Goal: Task Accomplishment & Management: Complete application form

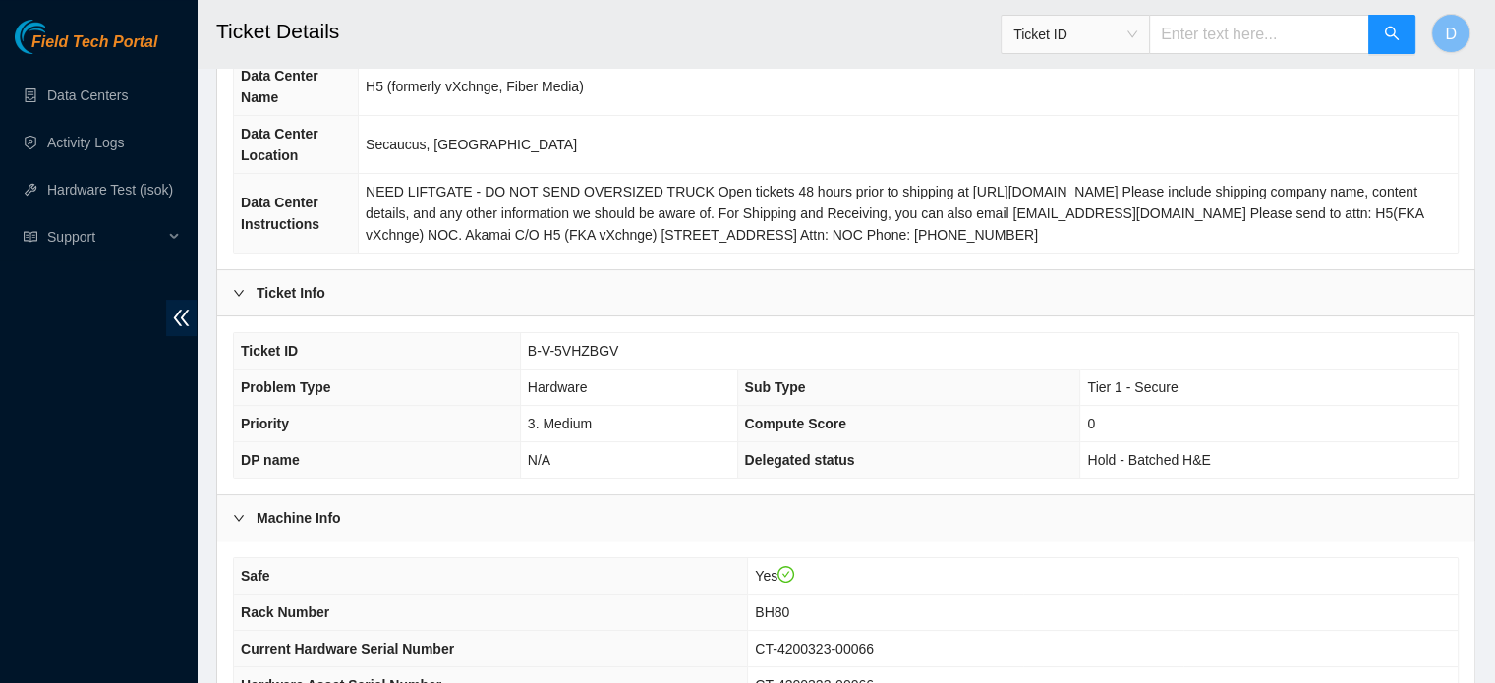
scroll to position [201, 0]
drag, startPoint x: 524, startPoint y: 343, endPoint x: 639, endPoint y: 360, distance: 116.2
click at [639, 360] on td "B-V-5VHZBGV" at bounding box center [989, 351] width 938 height 36
copy span "B-V-5VHZBGV"
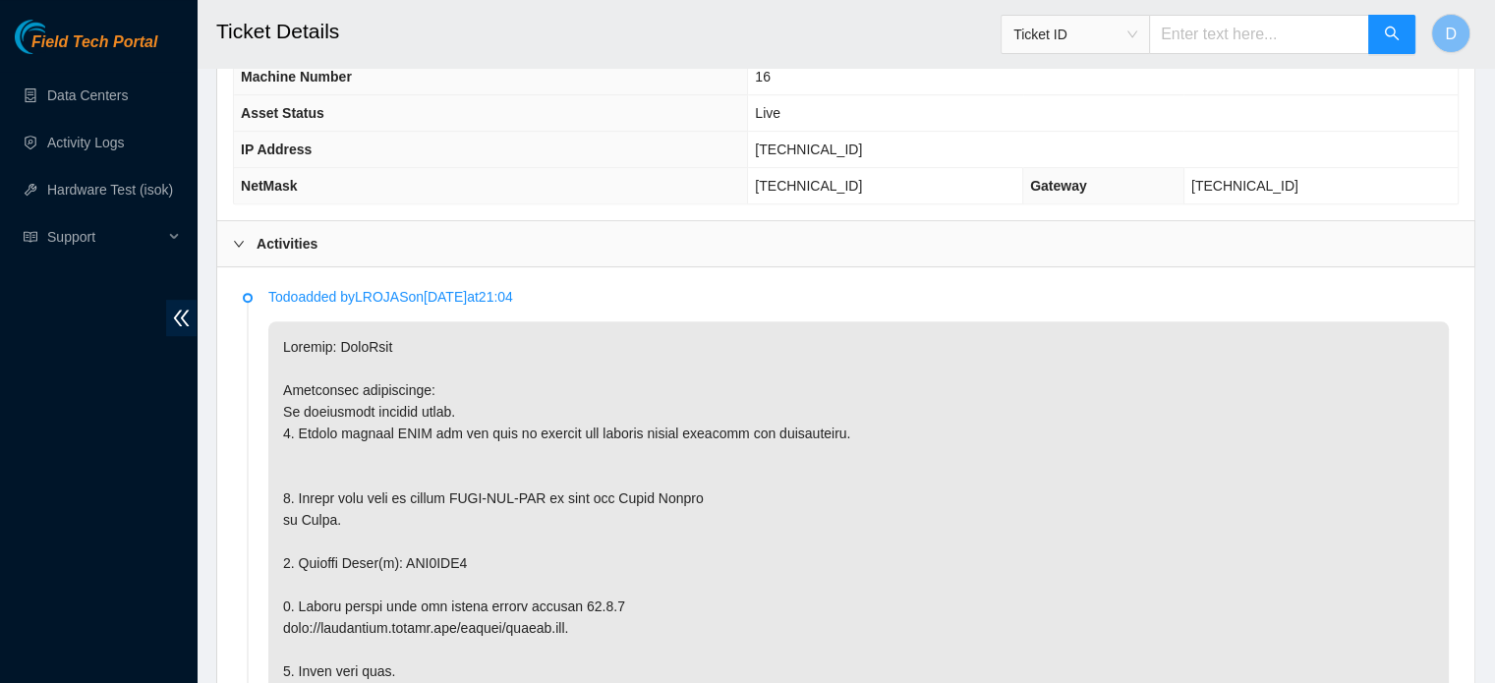
scroll to position [1133, 0]
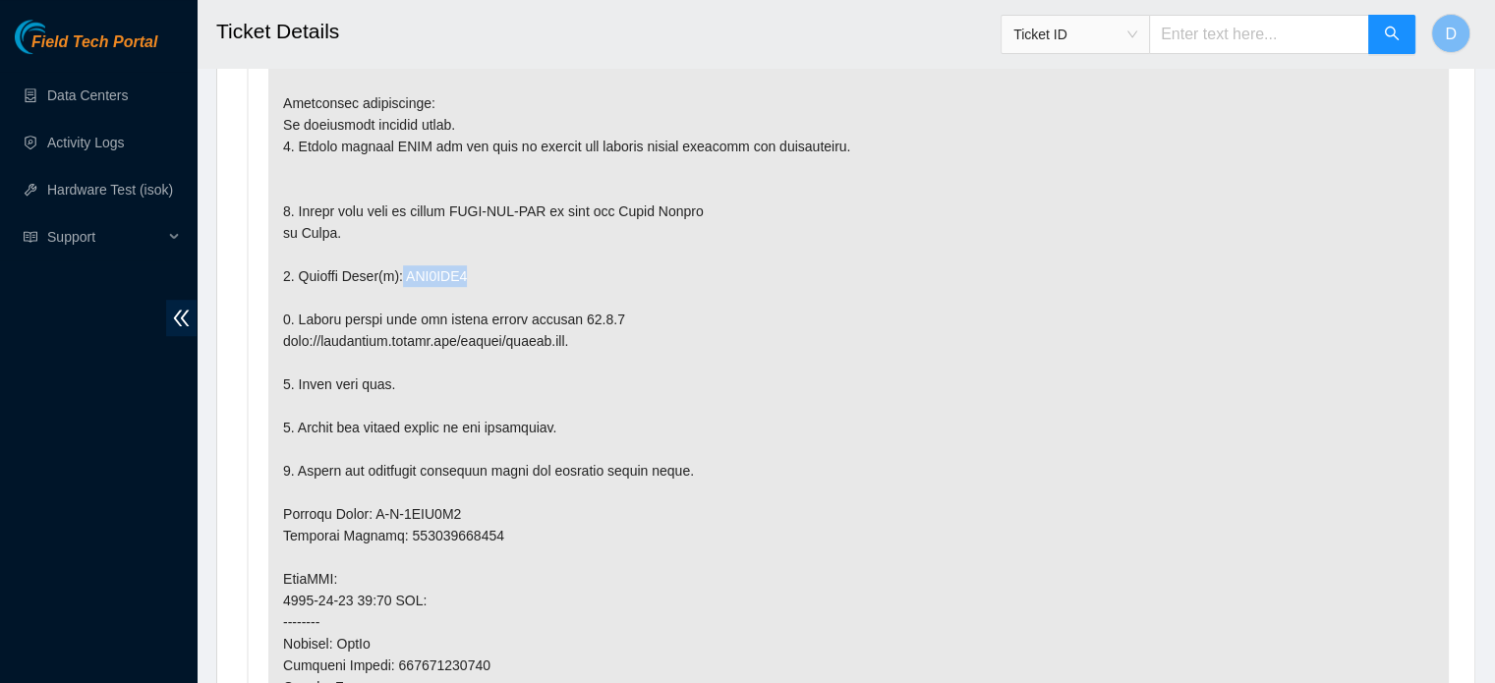
drag, startPoint x: 397, startPoint y: 267, endPoint x: 469, endPoint y: 267, distance: 71.8
click at [469, 267] on p at bounding box center [858, 578] width 1181 height 1089
click at [403, 273] on p at bounding box center [858, 578] width 1181 height 1089
drag, startPoint x: 401, startPoint y: 269, endPoint x: 476, endPoint y: 267, distance: 74.7
click at [476, 267] on p at bounding box center [858, 578] width 1181 height 1089
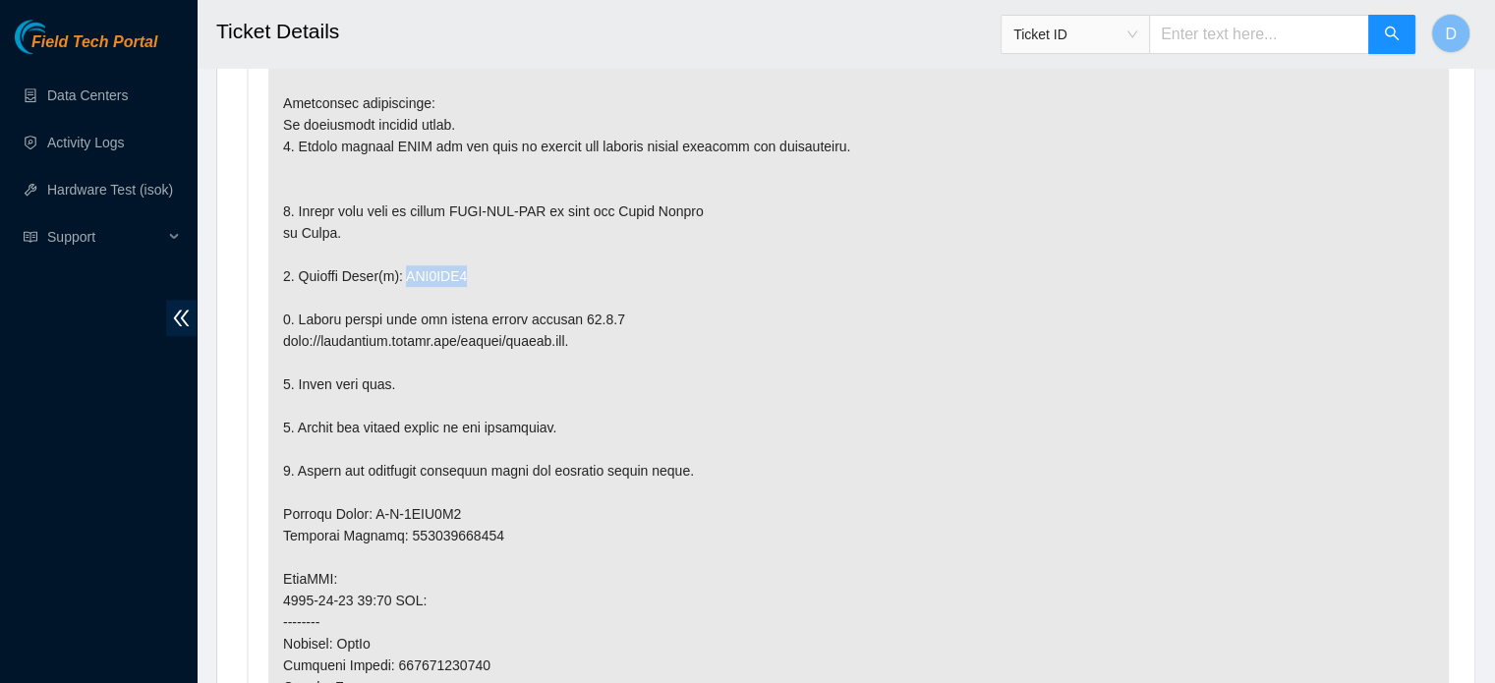
copy p "WJG0BQS0"
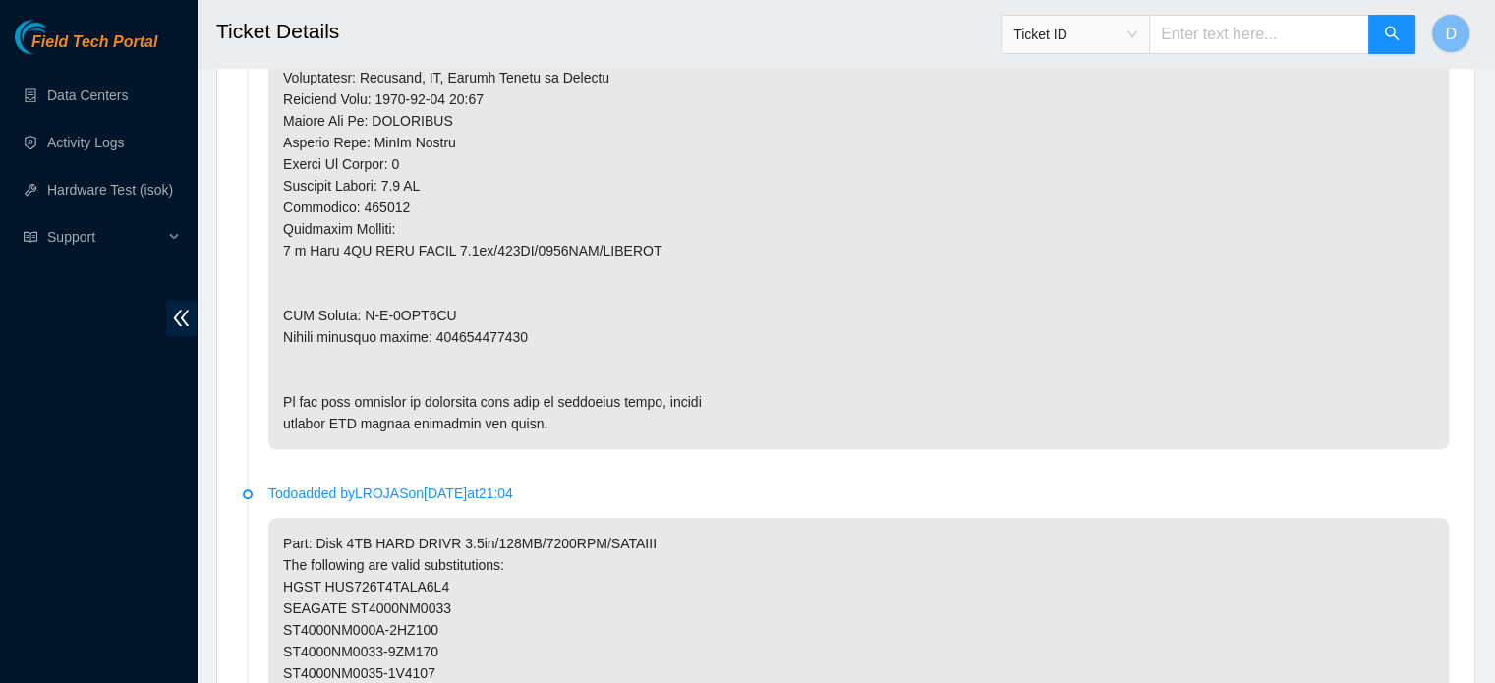
scroll to position [1821, 0]
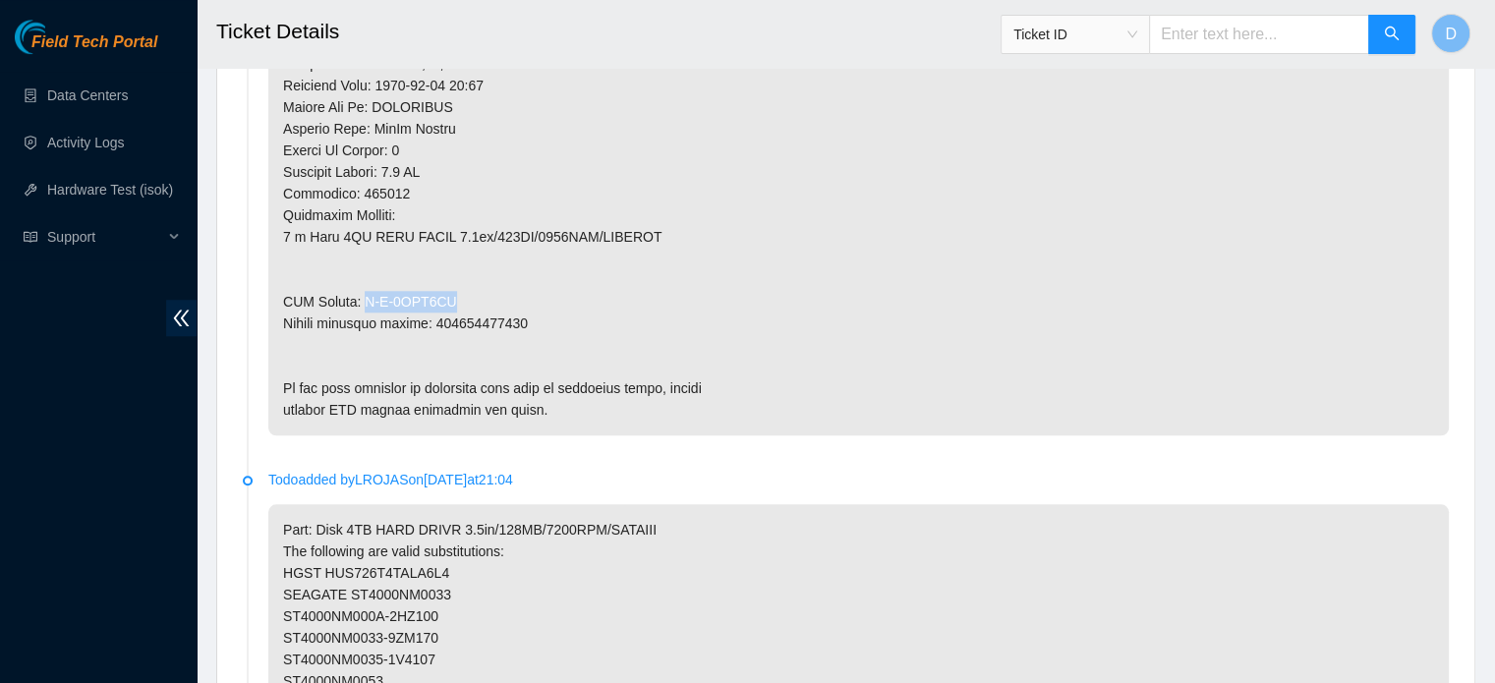
drag, startPoint x: 362, startPoint y: 292, endPoint x: 464, endPoint y: 290, distance: 102.3
copy p "B-V-5VJG1VD"
drag, startPoint x: 435, startPoint y: 321, endPoint x: 555, endPoint y: 323, distance: 120.9
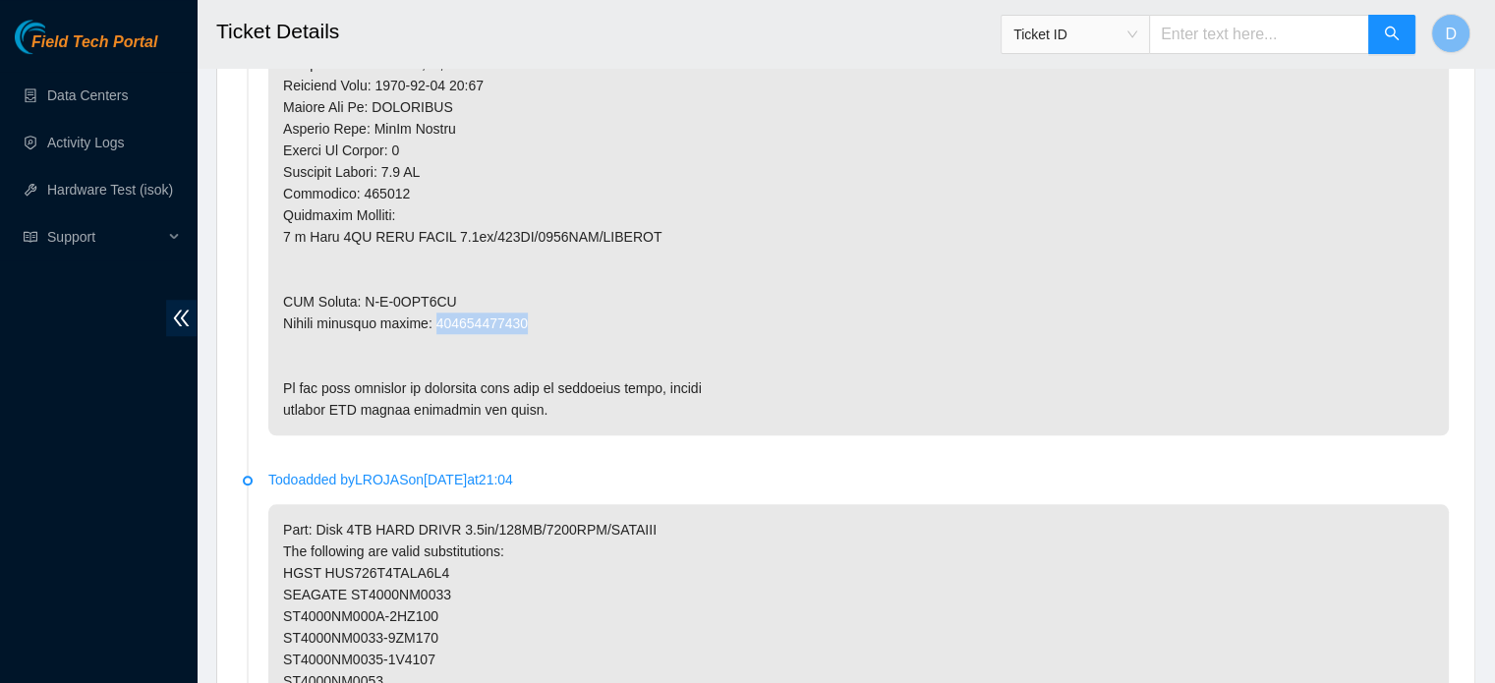
copy p "463470053739"
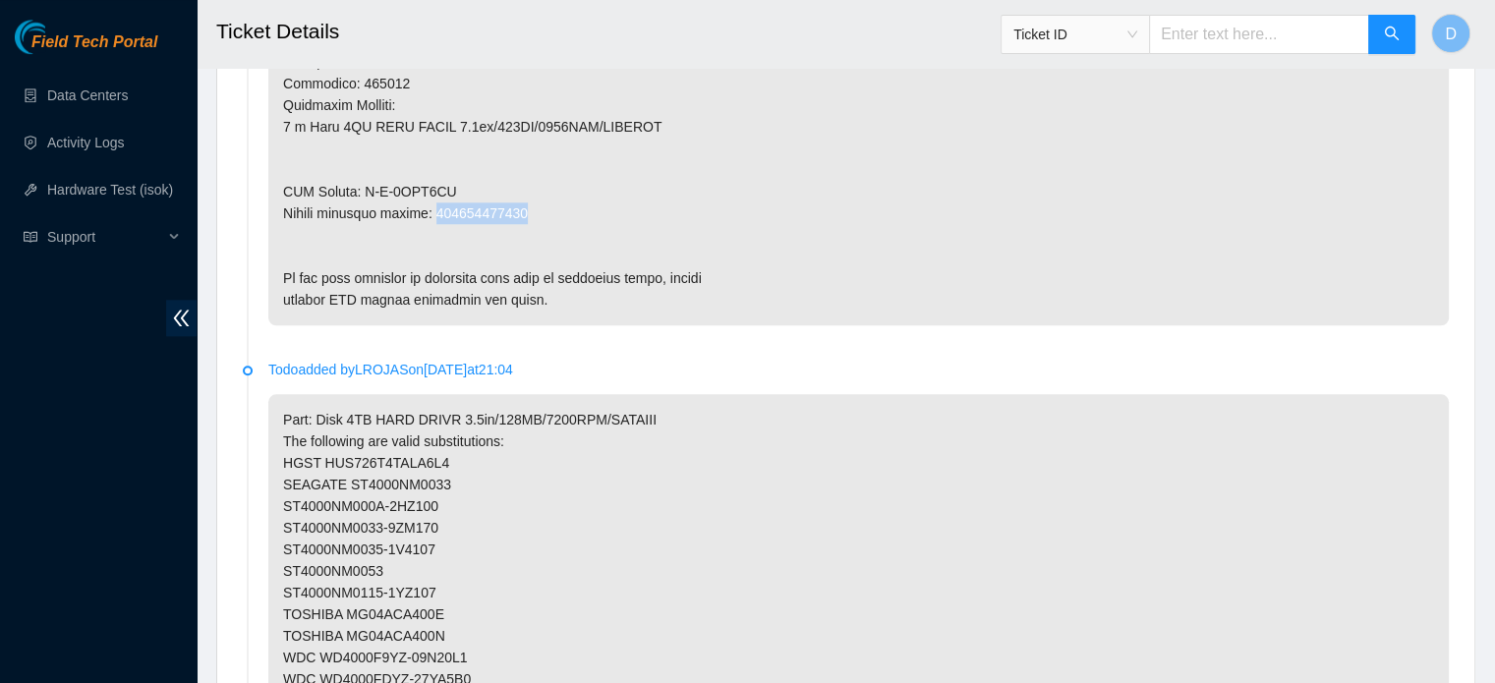
scroll to position [2017, 0]
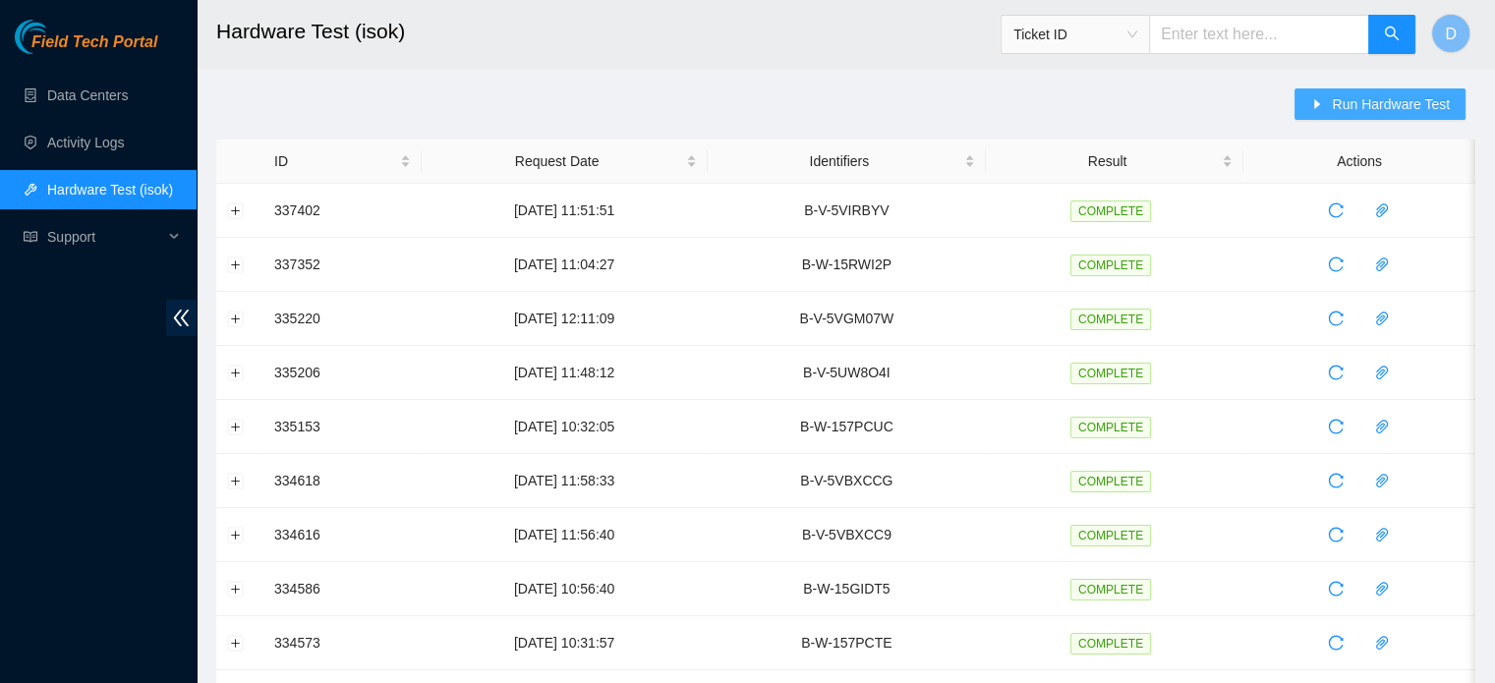
click at [1362, 99] on span "Run Hardware Test" at bounding box center [1391, 104] width 118 height 22
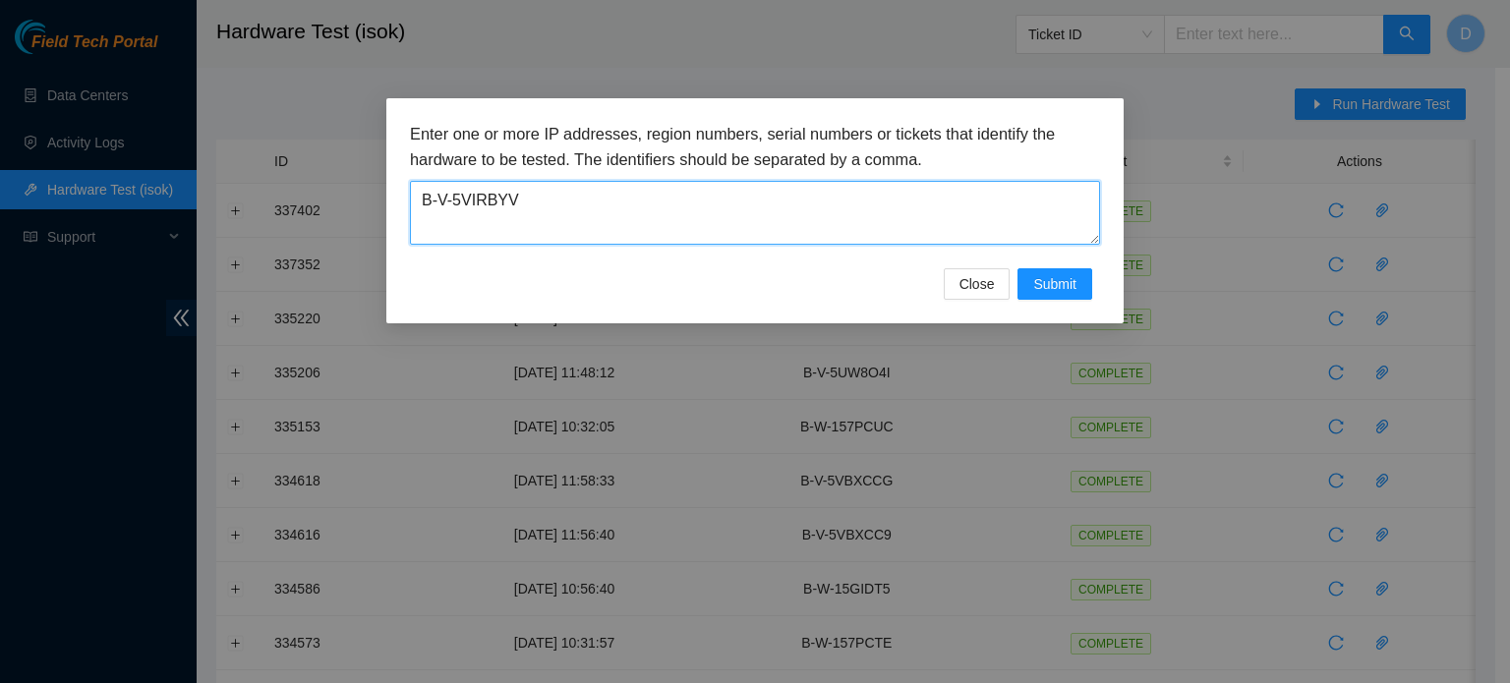
drag, startPoint x: 700, startPoint y: 192, endPoint x: 236, endPoint y: 168, distance: 464.6
click at [236, 168] on div "Enter one or more IP addresses, region numbers, serial numbers or tickets that …" at bounding box center [755, 341] width 1510 height 683
paste textarea "HZBG"
type textarea "B-V-5VHZBGV"
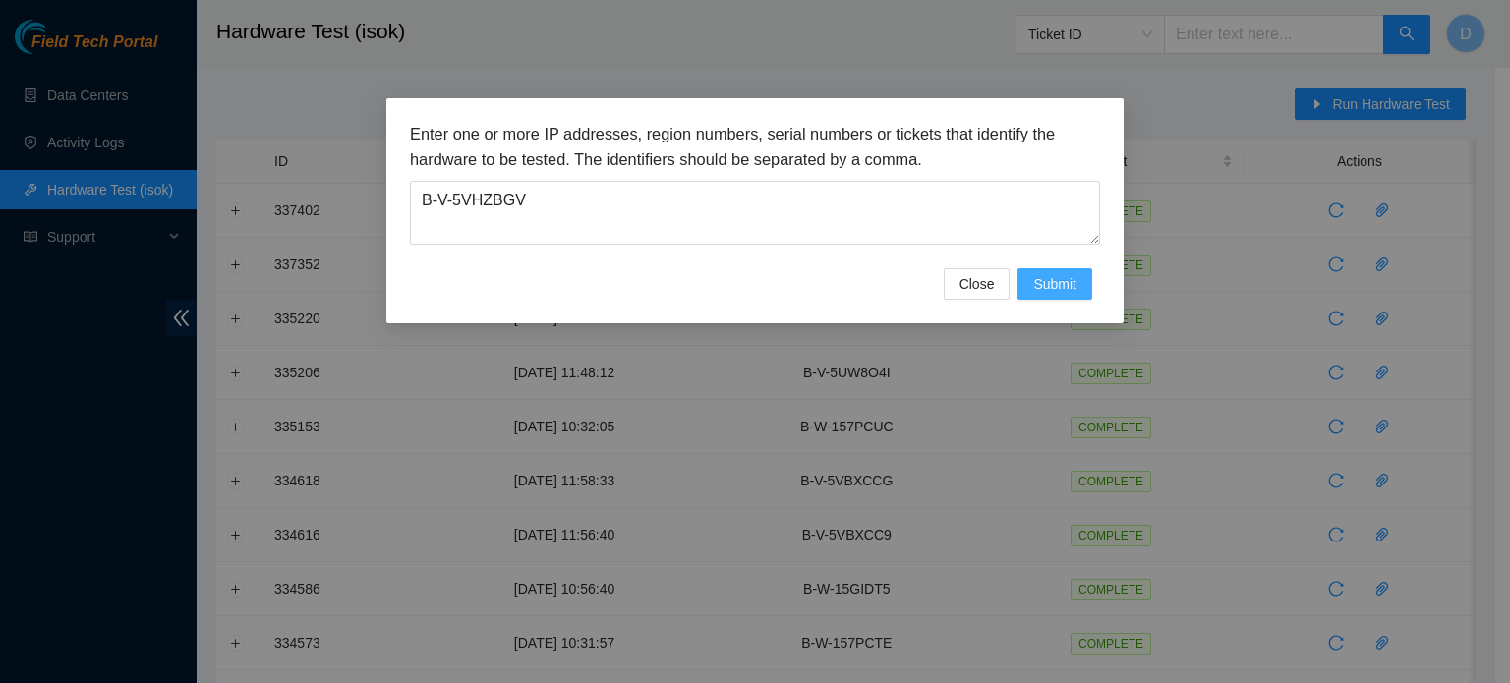
click at [1081, 287] on button "Submit" at bounding box center [1055, 283] width 75 height 31
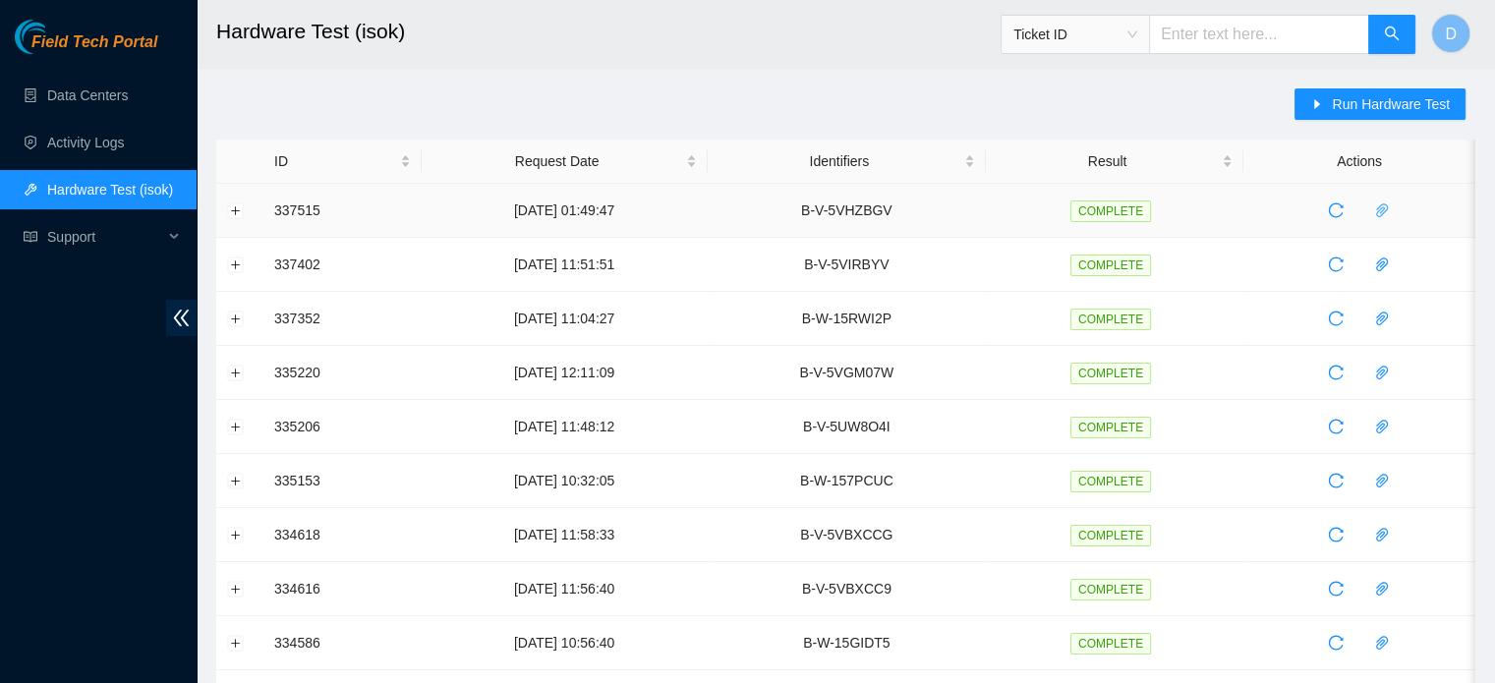
click at [1394, 203] on span "paper-clip" at bounding box center [1382, 211] width 29 height 16
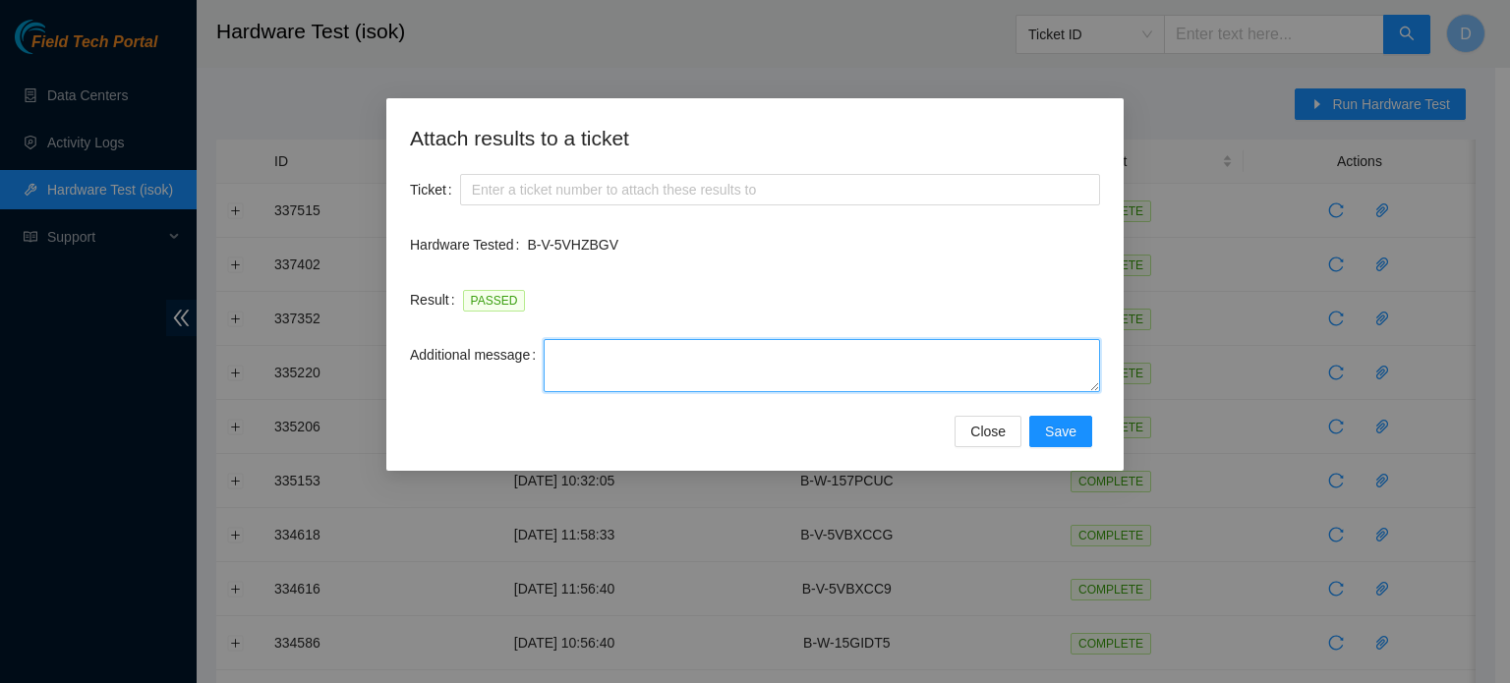
click at [689, 349] on textarea "Additional message" at bounding box center [822, 365] width 556 height 53
paste textarea "-Safely powered down machine -Remove broken disk s/n: ( ) and replaced it with …"
type textarea "-Safely powered down machine -Remove broken disk s/n: ( ) and replaced it with …"
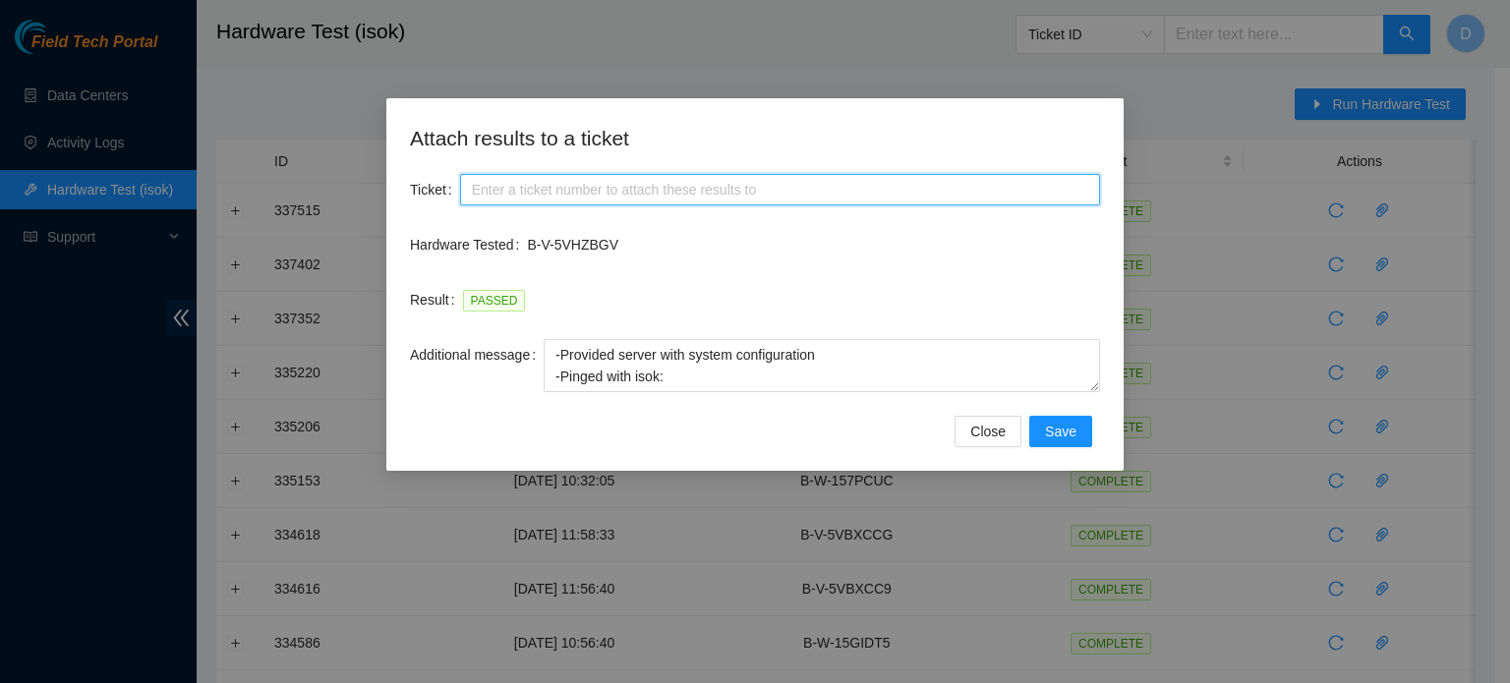
click at [574, 190] on input "Ticket" at bounding box center [780, 189] width 640 height 31
paste input "B-V-5VHZBGV"
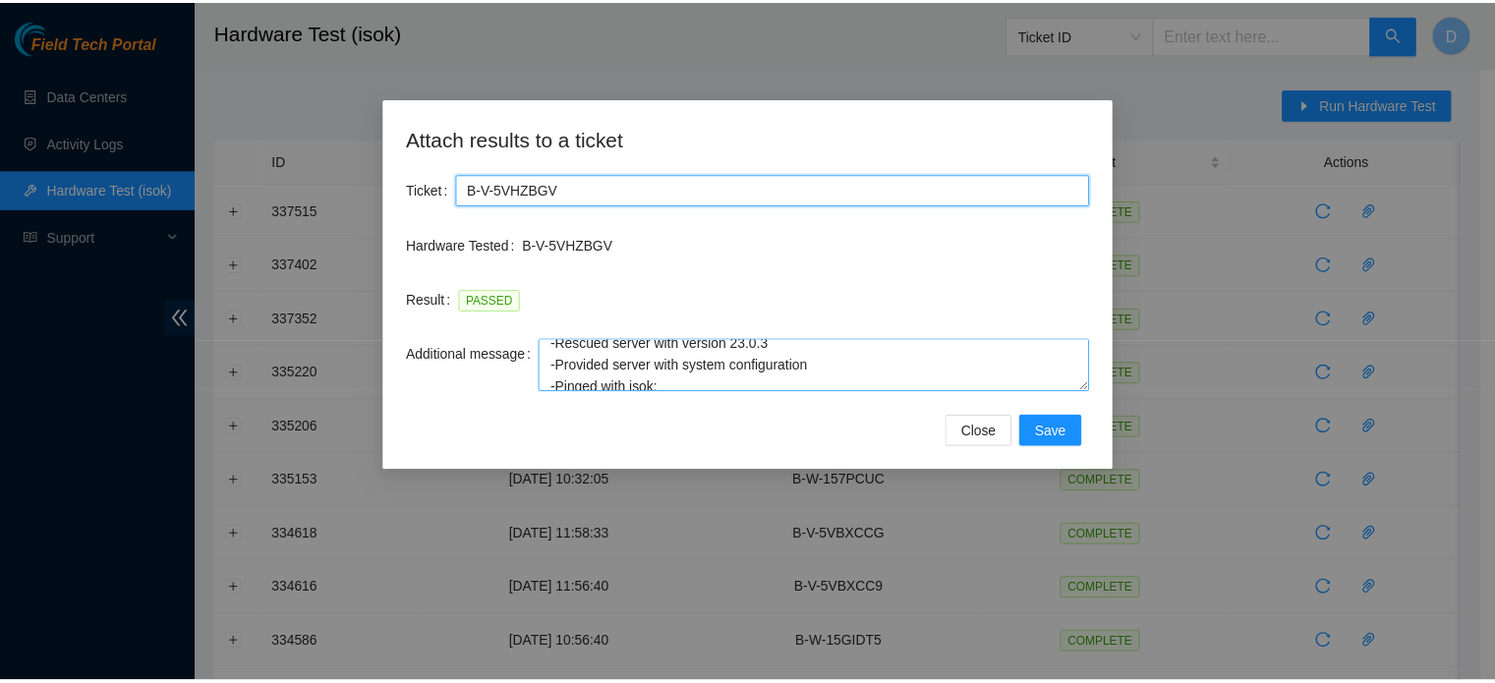
scroll to position [0, 0]
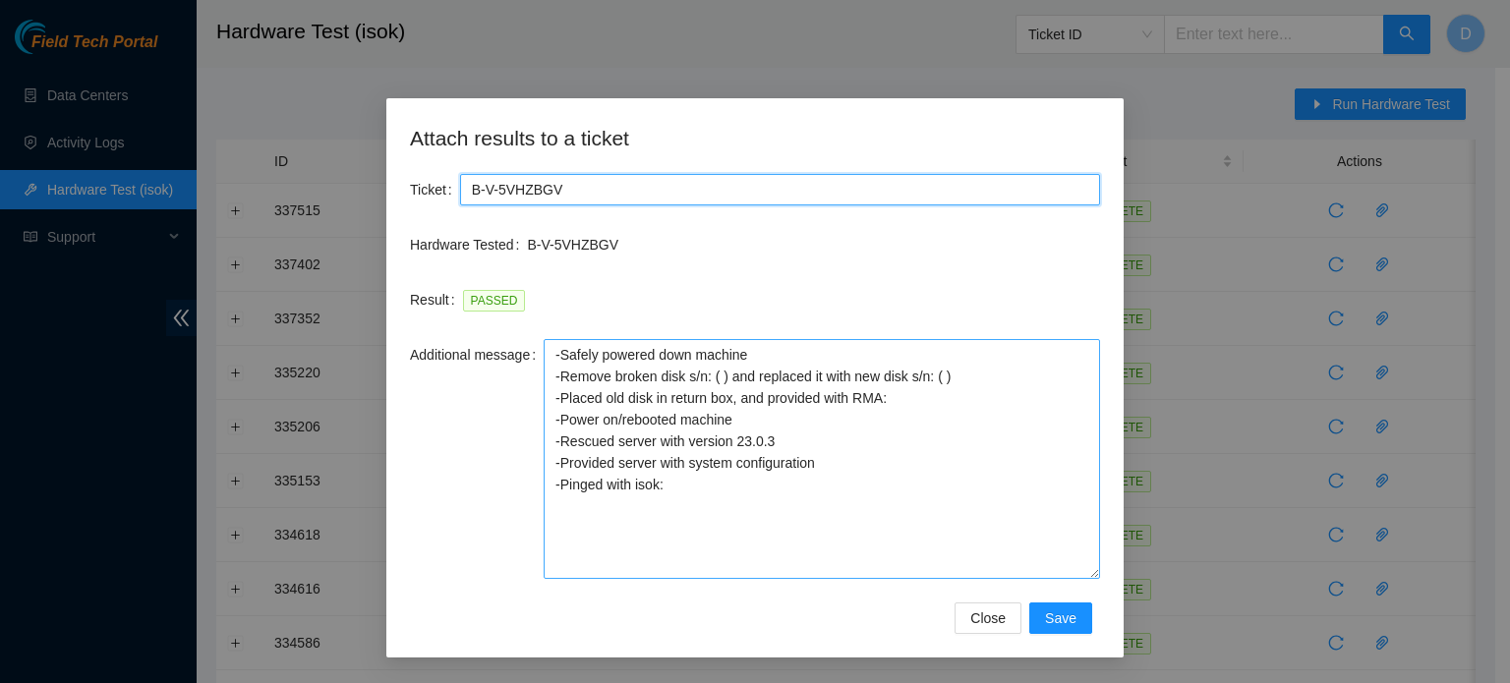
drag, startPoint x: 1094, startPoint y: 386, endPoint x: 1080, endPoint y: 573, distance: 187.3
click at [1080, 573] on textarea "-Safely powered down machine -Remove broken disk s/n: ( ) and replaced it with …" at bounding box center [822, 459] width 556 height 240
type input "B-V-5VHZBGV"
click at [723, 373] on textarea "-Safely powered down machine -Remove broken disk s/n: ( ) and replaced it with …" at bounding box center [822, 459] width 556 height 240
paste textarea "WJG0BQS0"
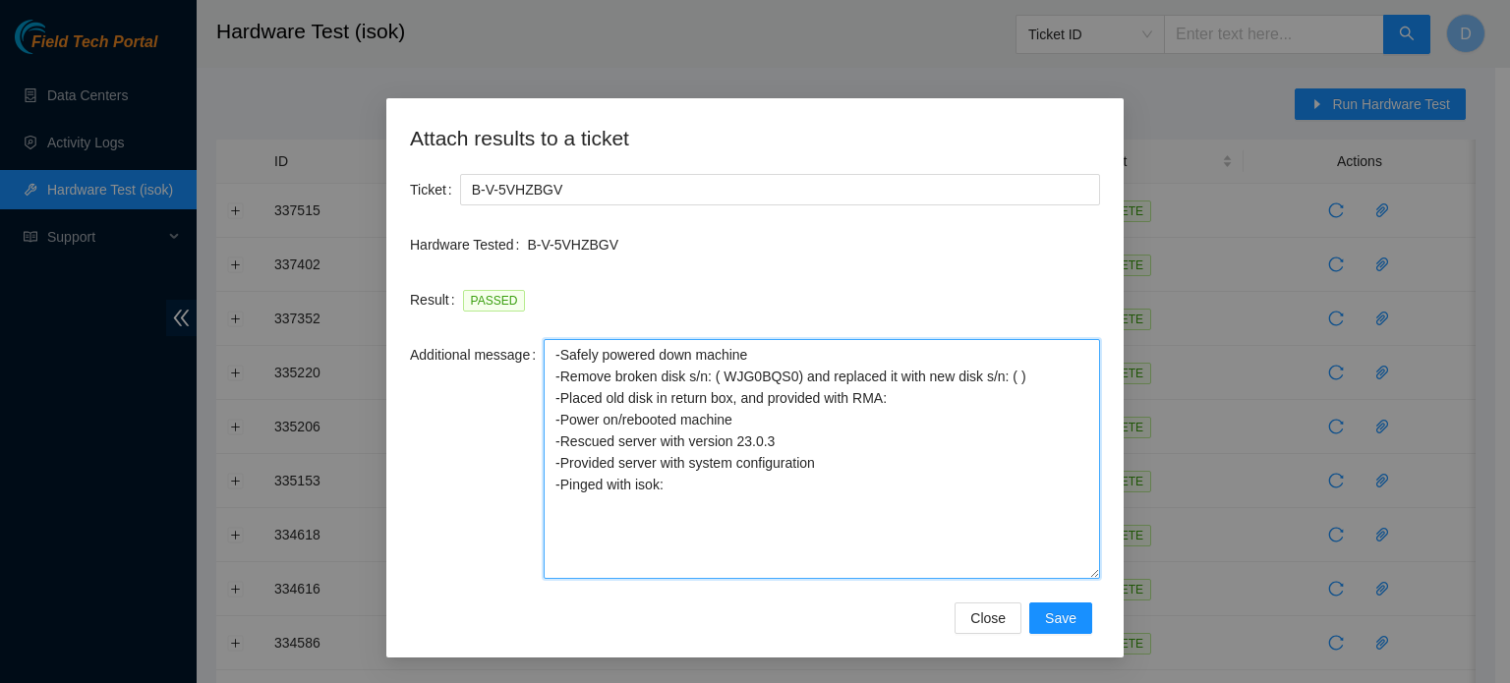
click at [900, 401] on textarea "-Safely powered down machine -Remove broken disk s/n: ( WJG0BQS0) and replaced …" at bounding box center [822, 459] width 556 height 240
paste textarea "B-V-5VJG1VD"
click at [1009, 375] on textarea "-Safely powered down machine -Remove broken disk s/n: ( WJG0BQS0) and replaced …" at bounding box center [822, 459] width 556 height 240
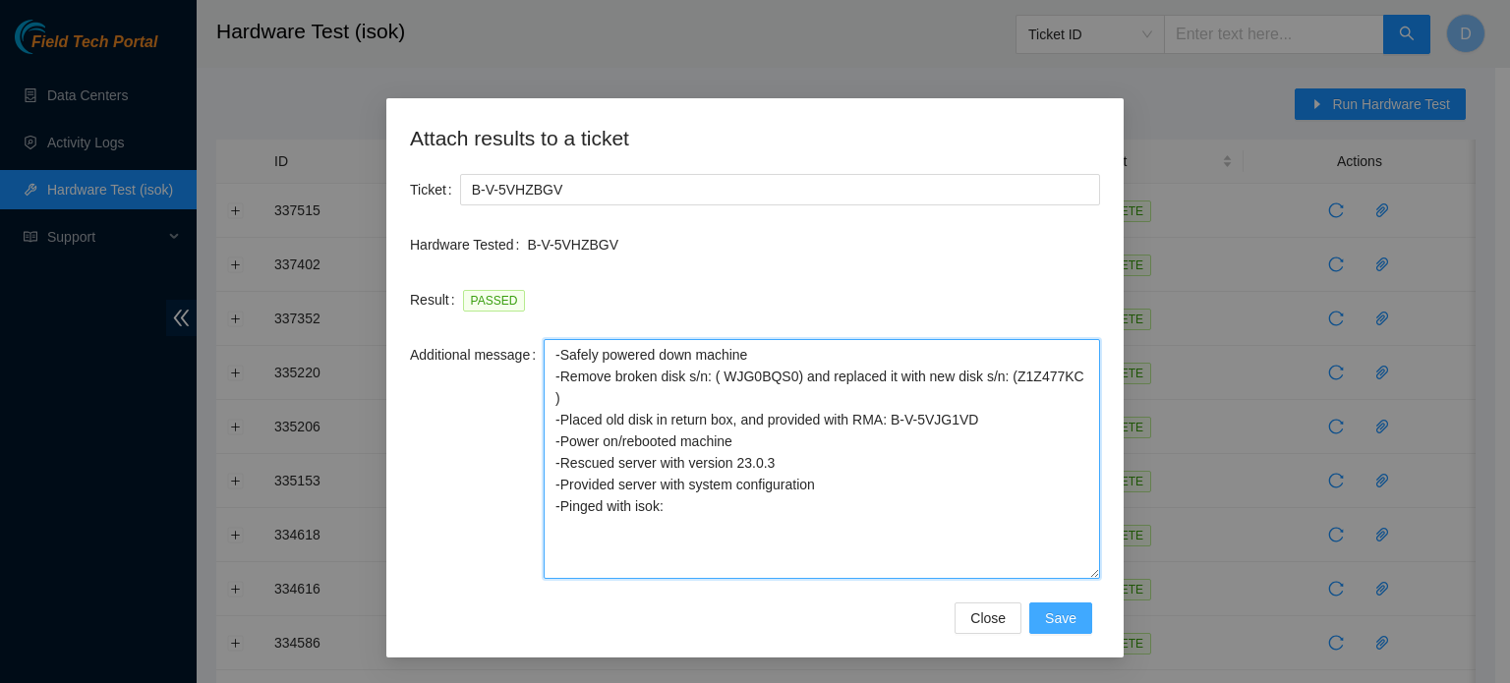
type textarea "-Safely powered down machine -Remove broken disk s/n: ( WJG0BQS0) and replaced …"
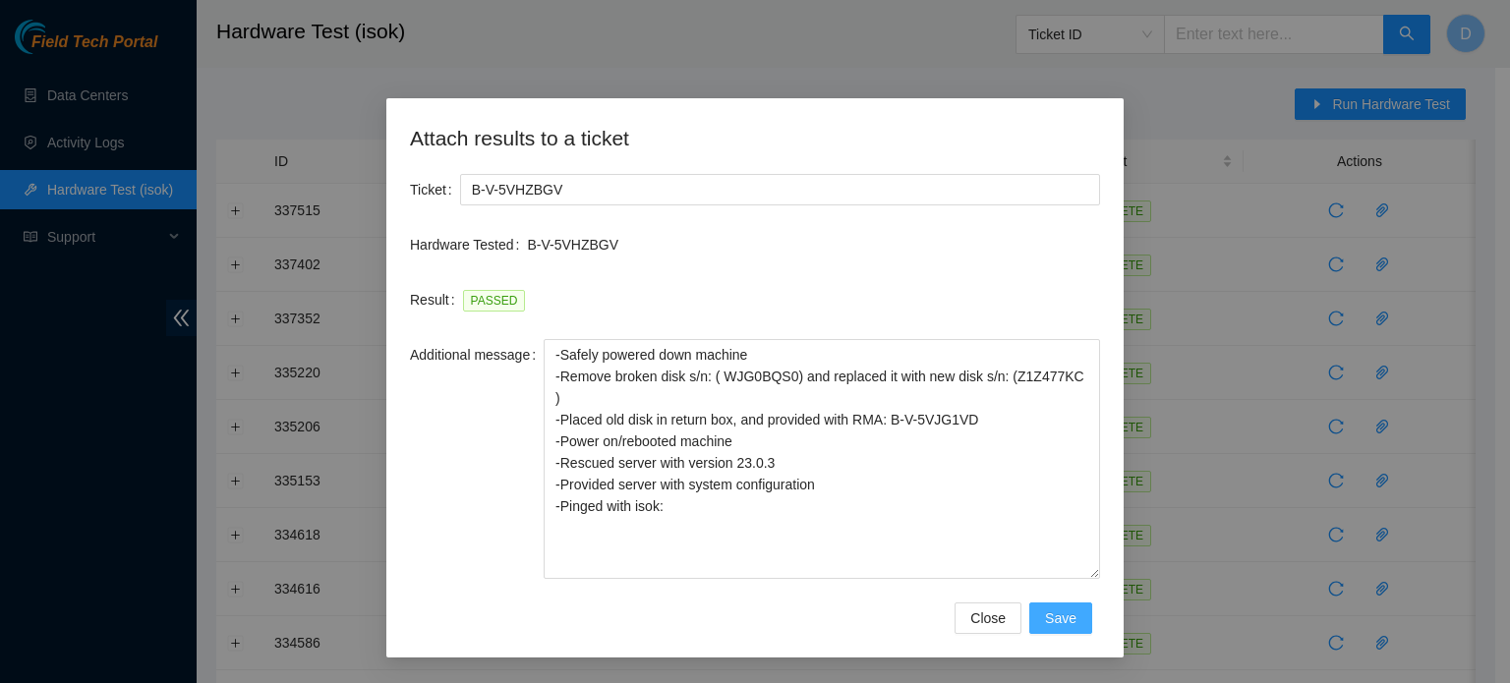
click at [1079, 620] on button "Save" at bounding box center [1060, 618] width 63 height 31
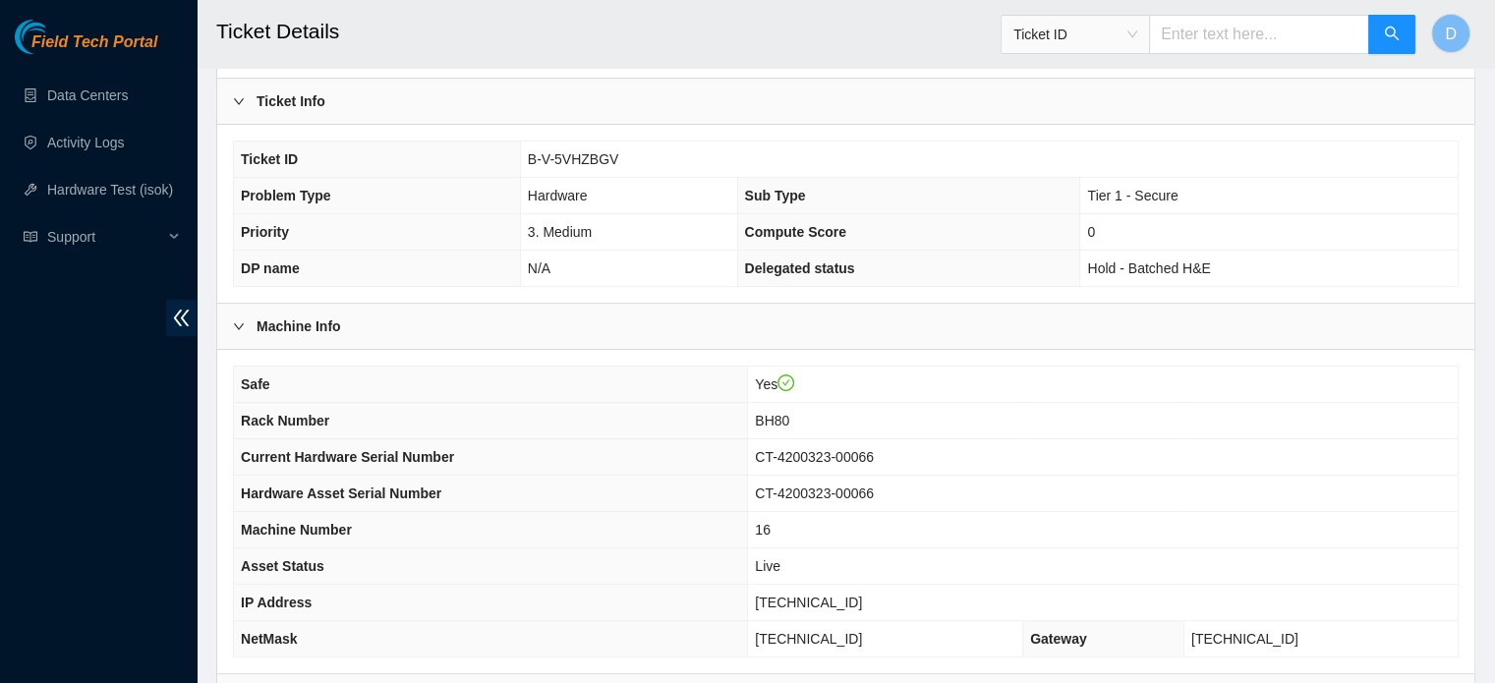
scroll to position [622, 0]
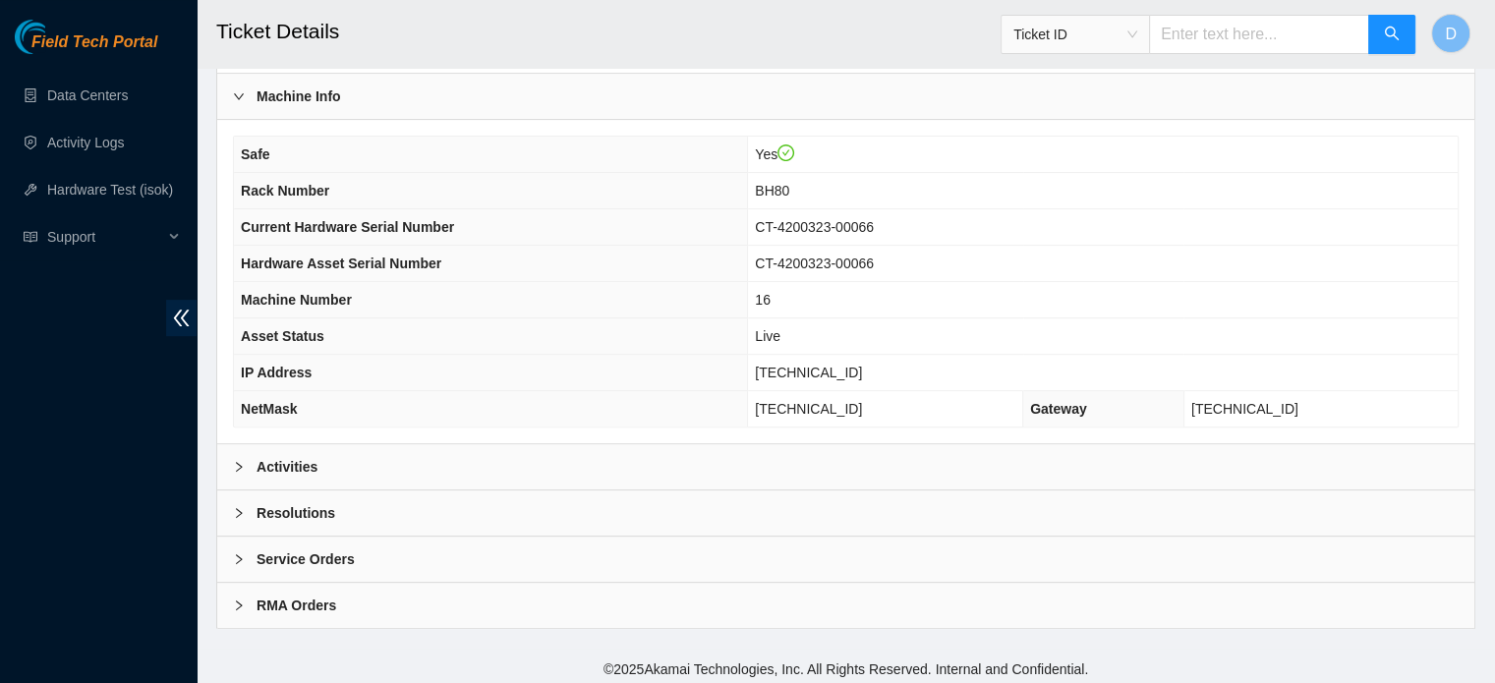
click at [325, 506] on b "Resolutions" at bounding box center [296, 513] width 79 height 22
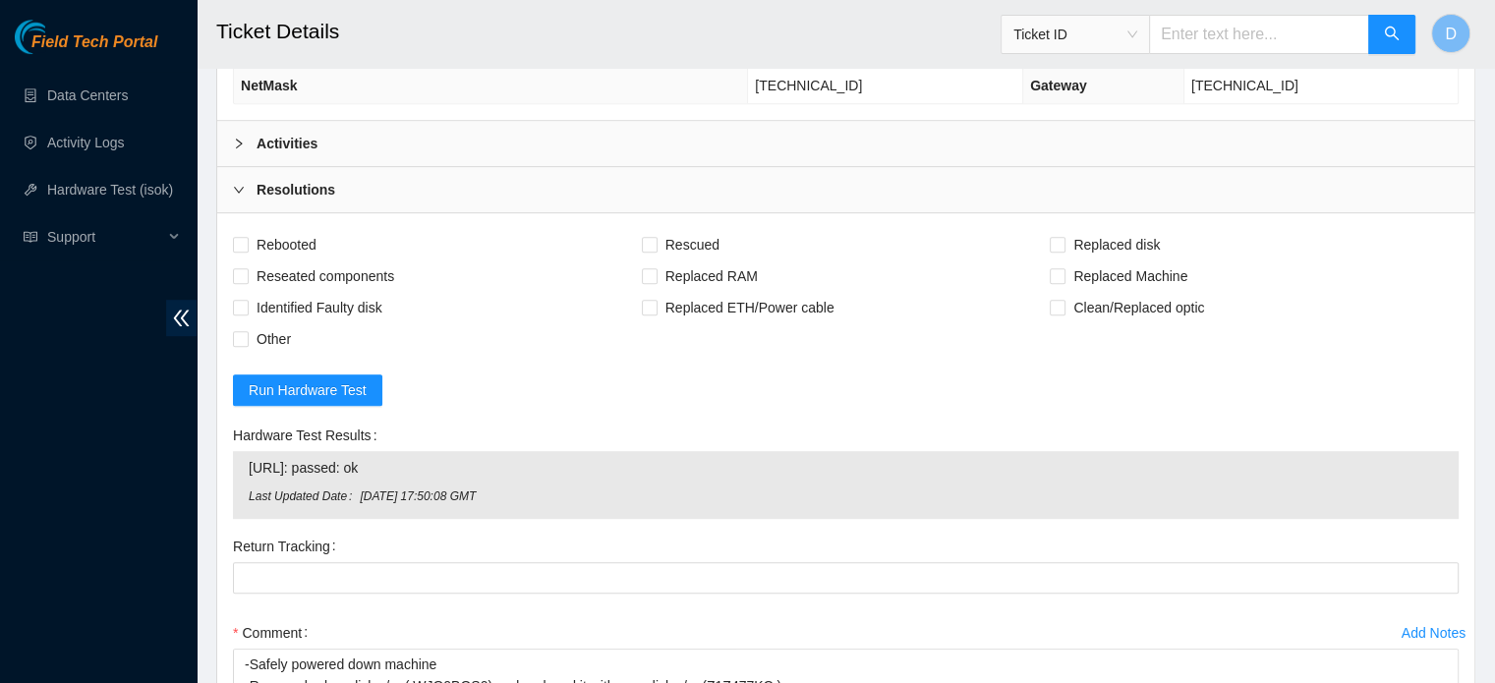
scroll to position [1212, 0]
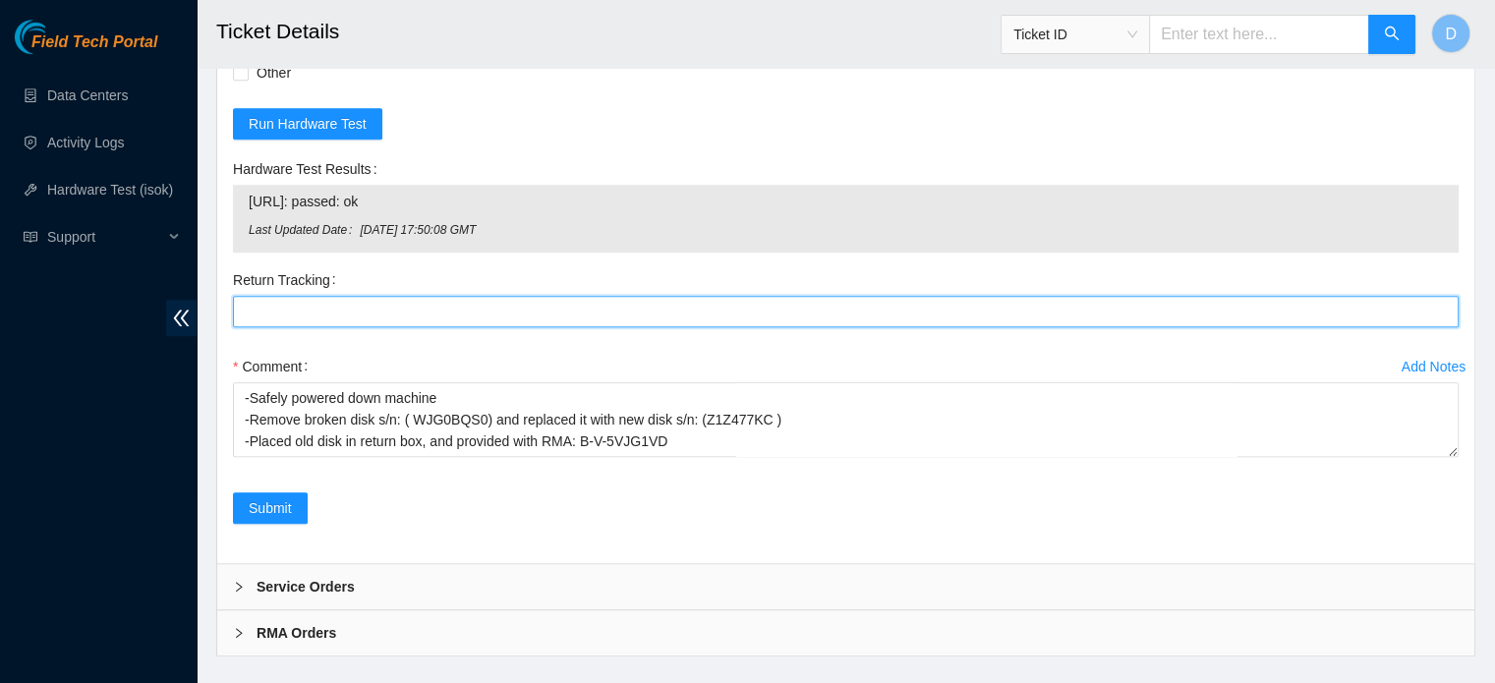
click at [314, 310] on Tracking "Return Tracking" at bounding box center [846, 311] width 1226 height 31
paste Tracking "463470053739"
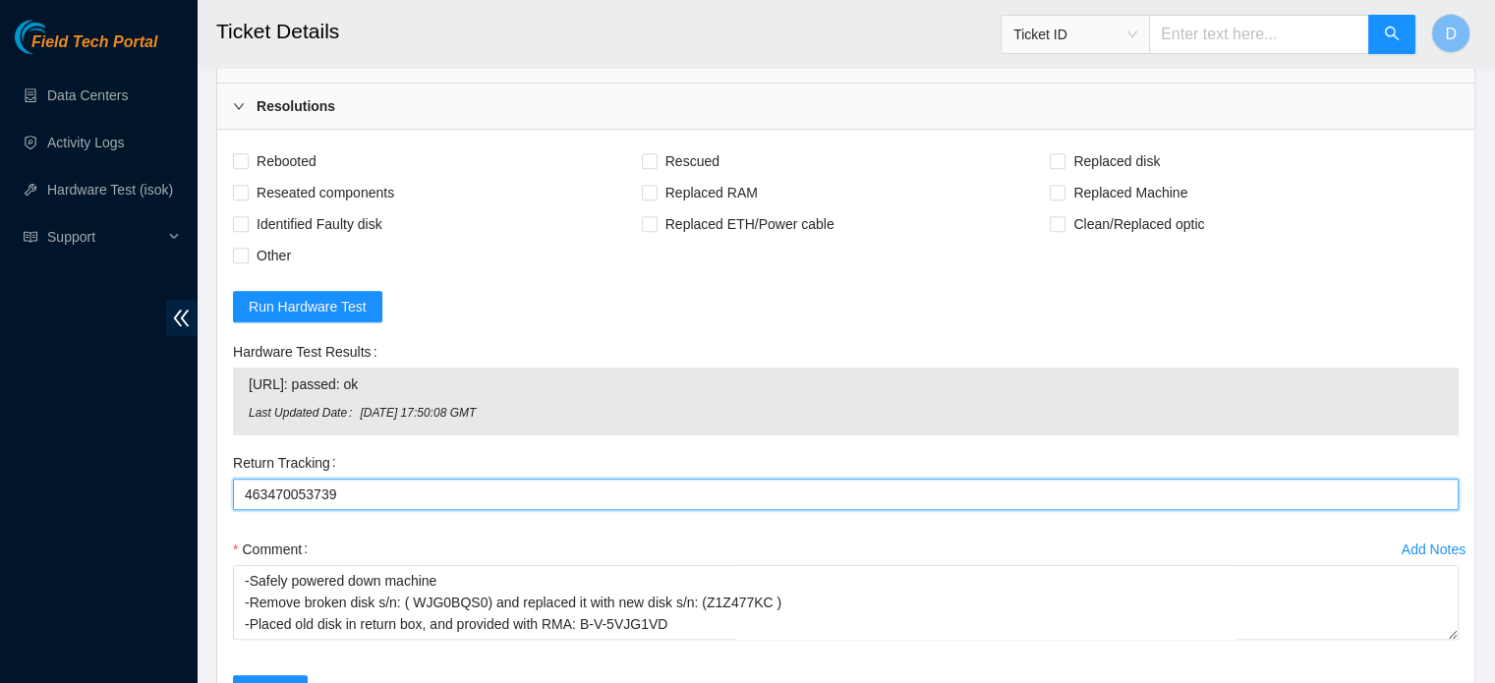
scroll to position [819, 0]
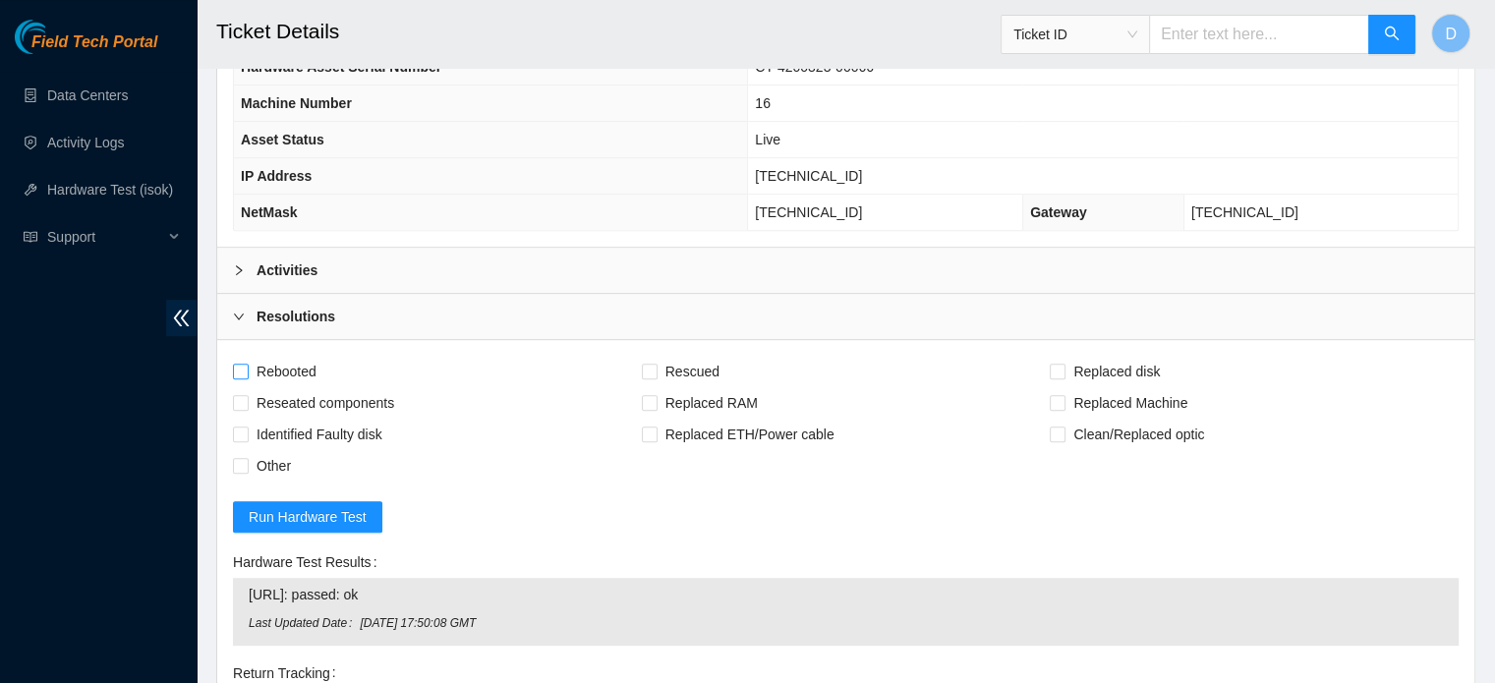
type Tracking "463470053739"
click at [281, 356] on span "Rebooted" at bounding box center [287, 371] width 76 height 31
click at [247, 364] on input "Rebooted" at bounding box center [240, 371] width 14 height 14
checkbox input "true"
click at [672, 356] on span "Rescued" at bounding box center [693, 371] width 70 height 31
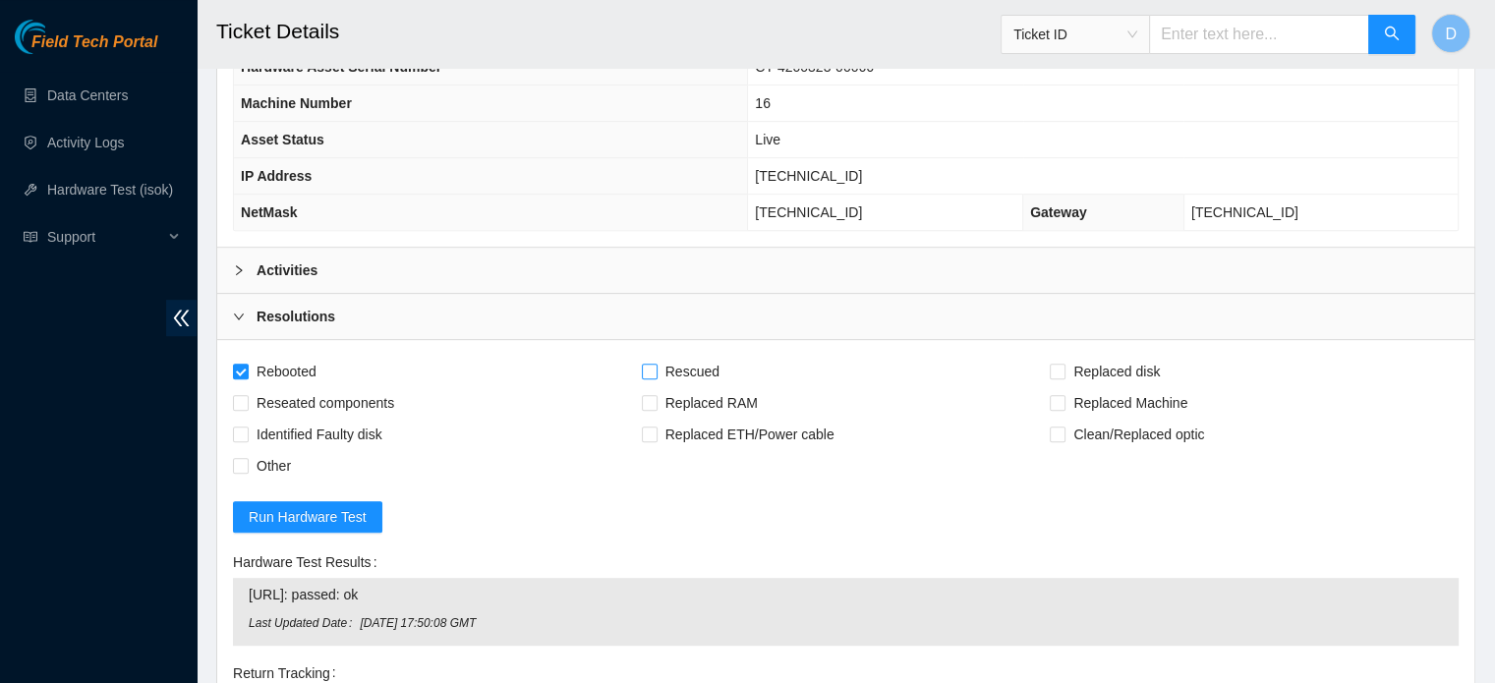
click at [656, 364] on input "Rescued" at bounding box center [649, 371] width 14 height 14
checkbox input "true"
click at [1114, 361] on span "Replaced disk" at bounding box center [1117, 371] width 102 height 31
click at [1064, 364] on input "Replaced disk" at bounding box center [1057, 371] width 14 height 14
checkbox input "true"
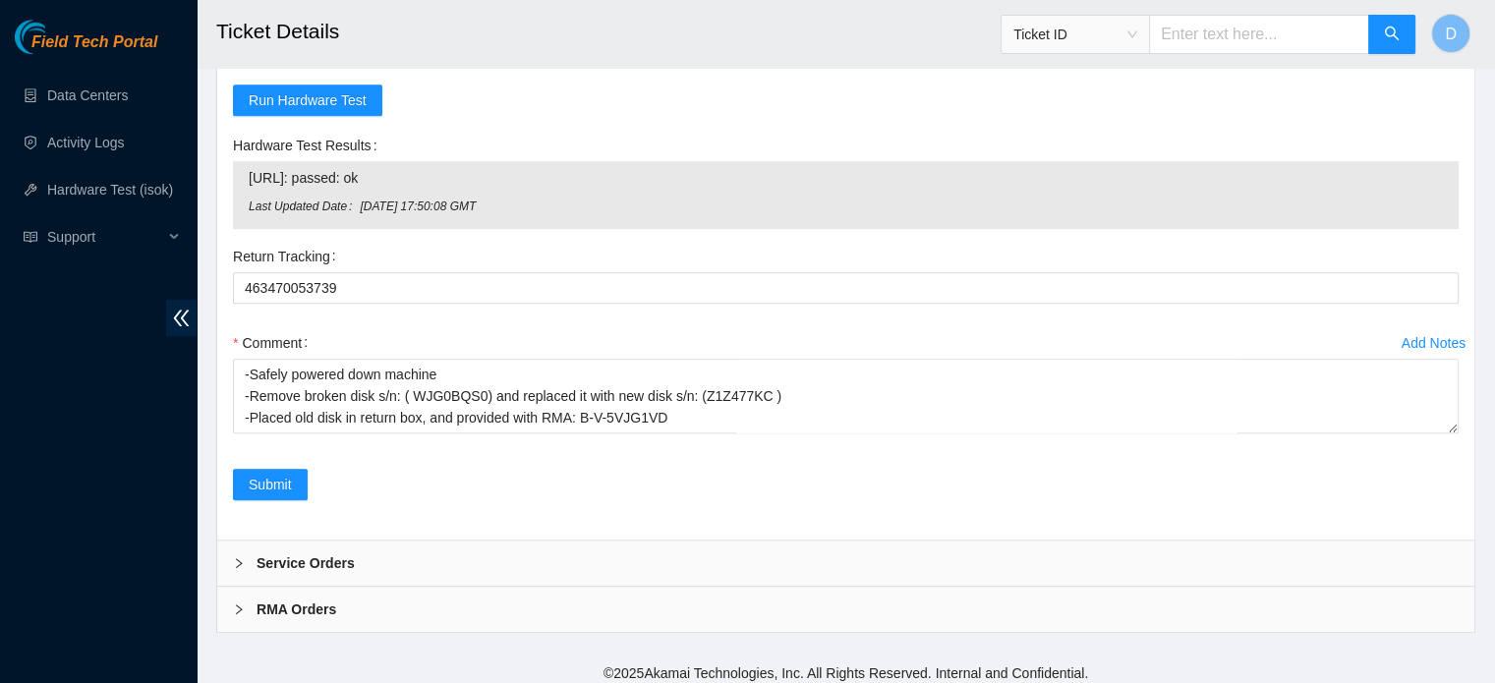
scroll to position [1239, 0]
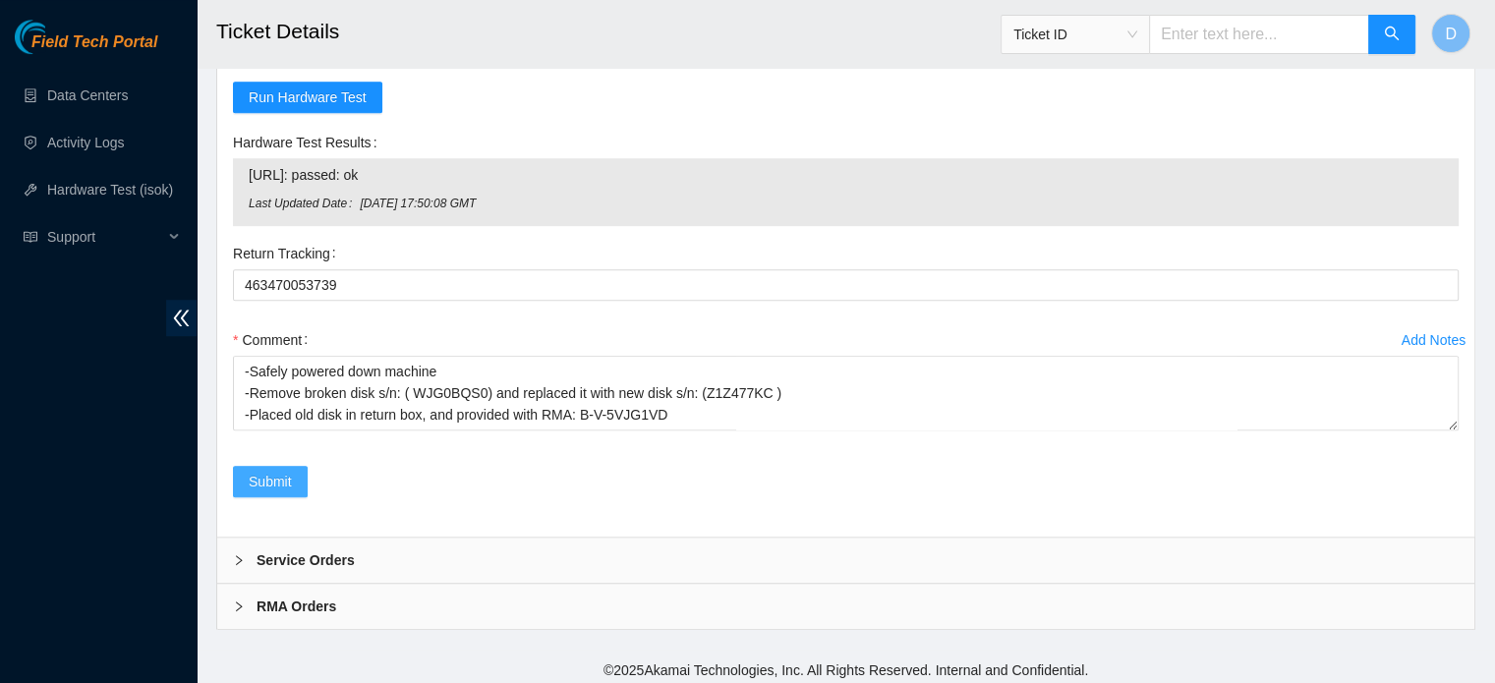
click at [275, 479] on span "Submit" at bounding box center [270, 482] width 43 height 22
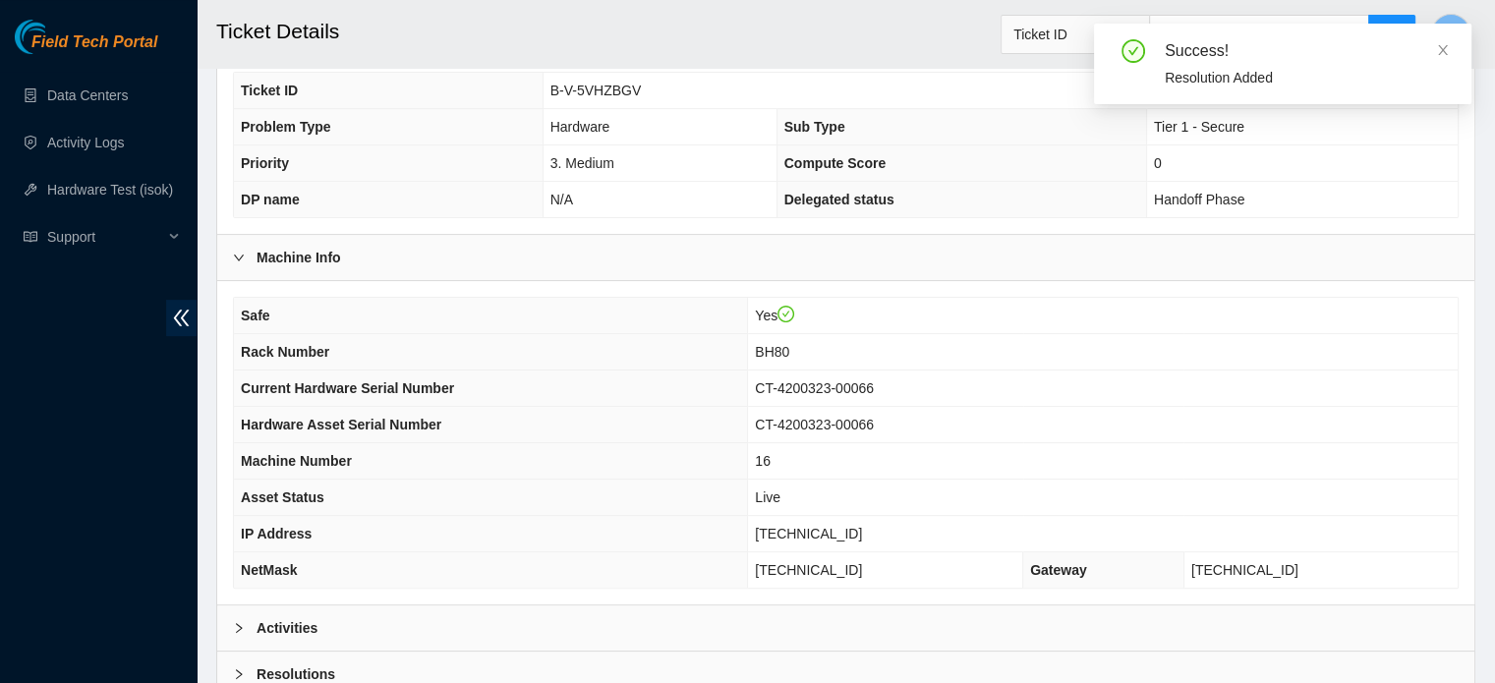
scroll to position [622, 0]
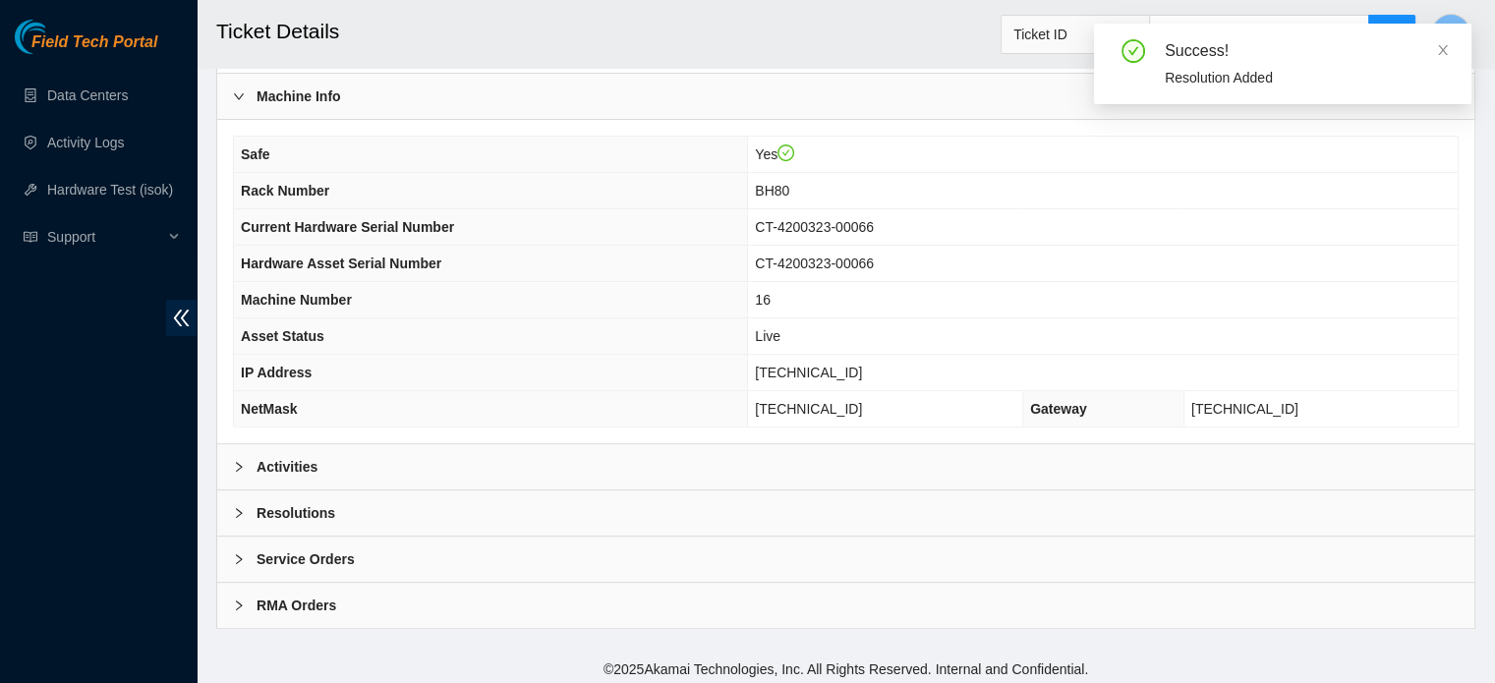
click at [395, 473] on div "Activities" at bounding box center [845, 466] width 1257 height 45
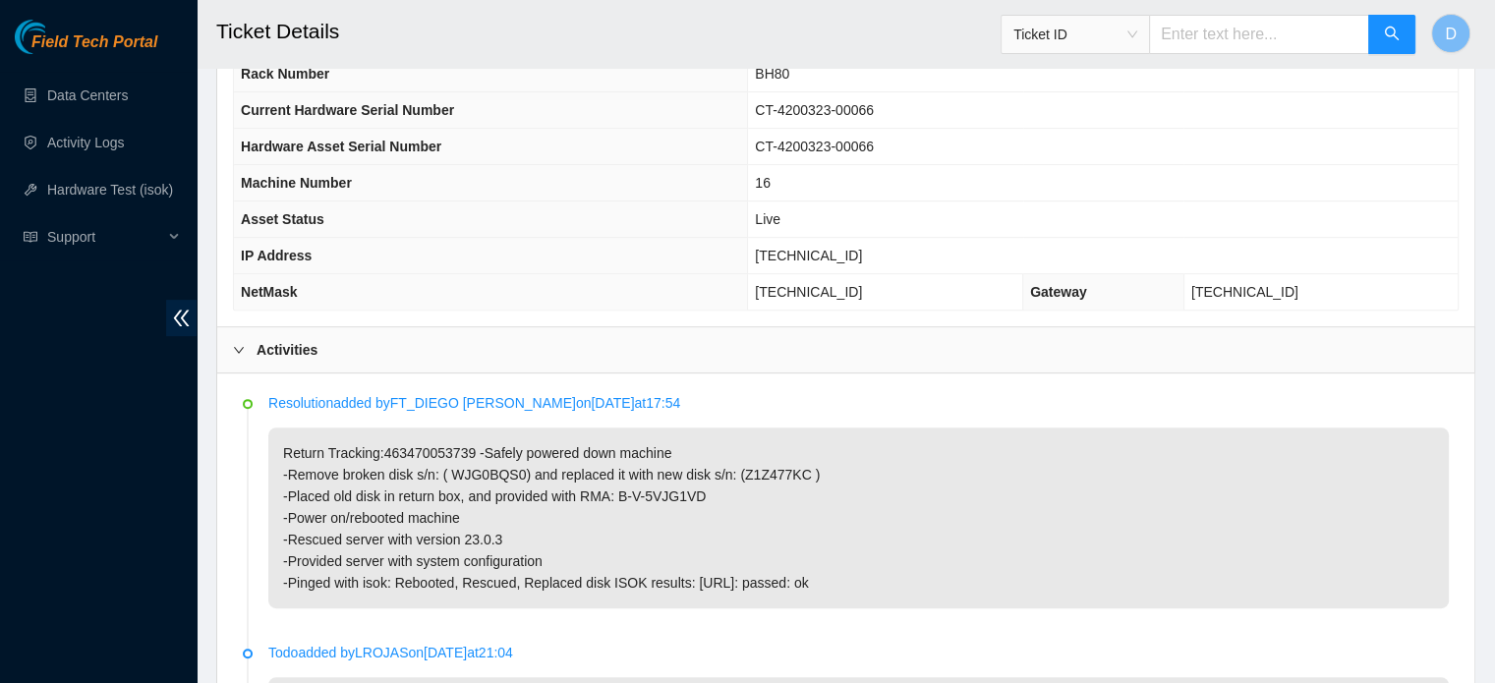
scroll to position [524, 0]
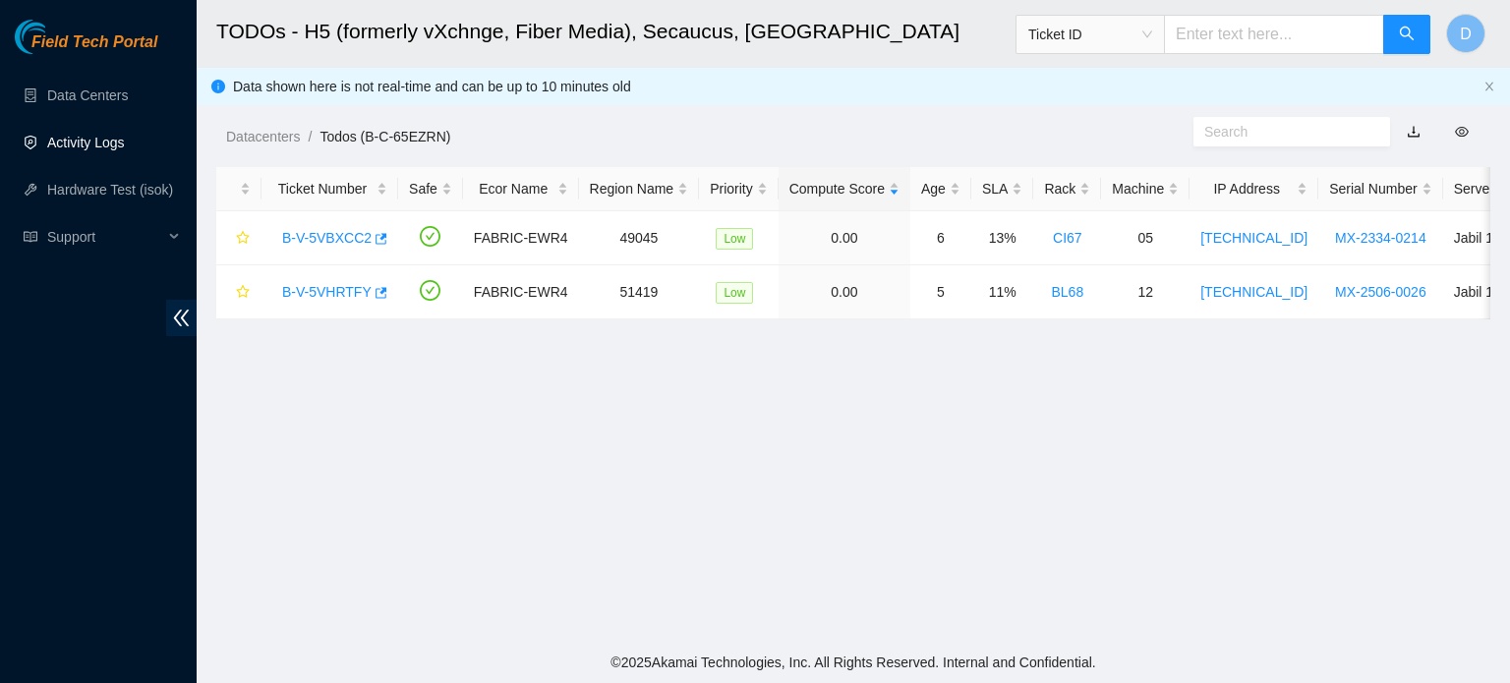
click at [84, 150] on link "Activity Logs" at bounding box center [86, 143] width 78 height 16
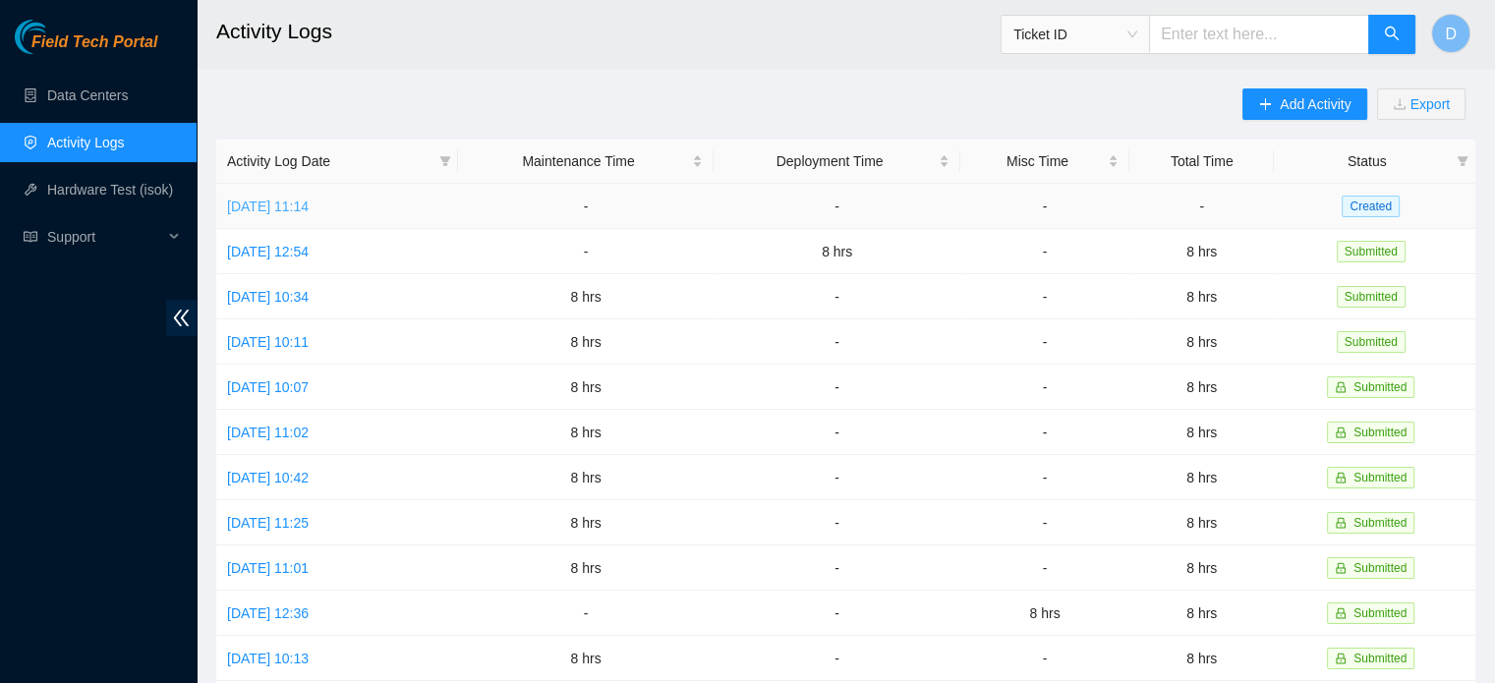
click at [309, 201] on link "[DATE] 11:14" at bounding box center [268, 207] width 82 height 16
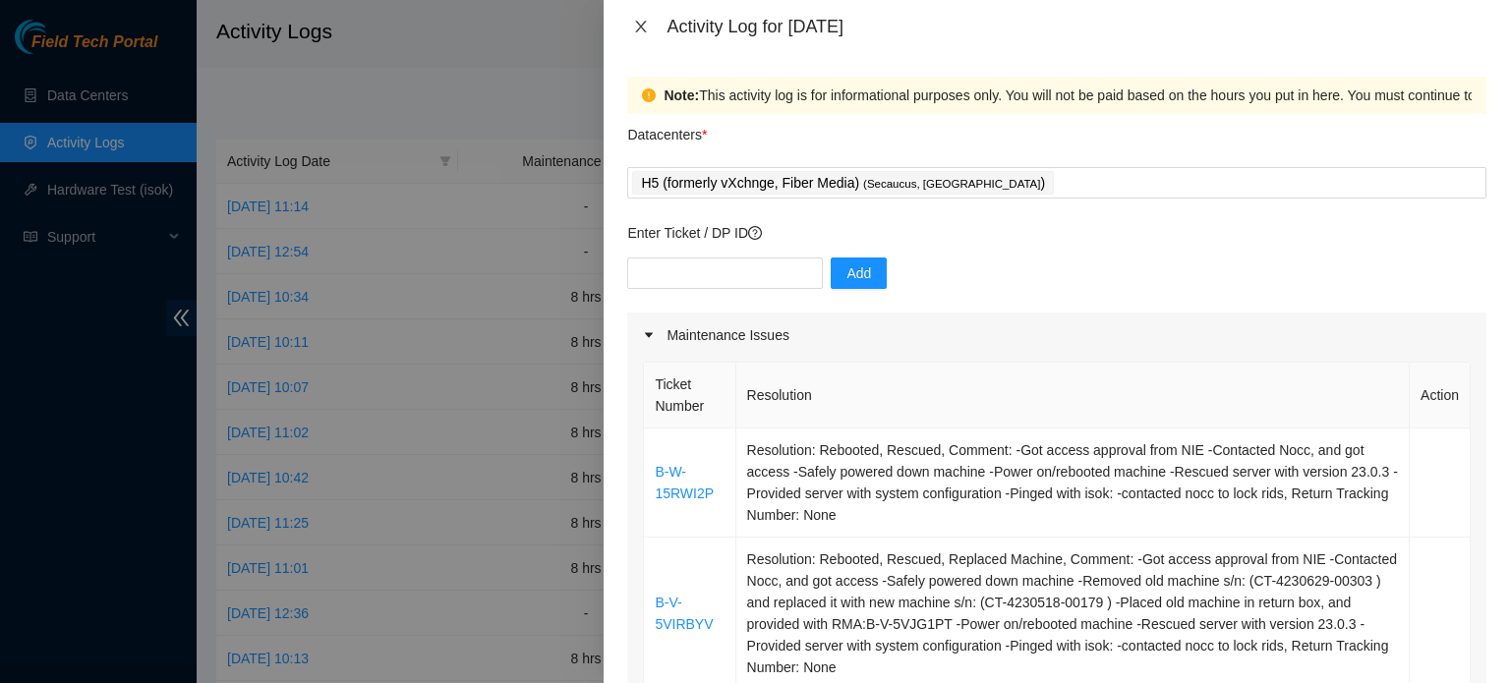
click at [643, 23] on icon "close" at bounding box center [641, 27] width 16 height 16
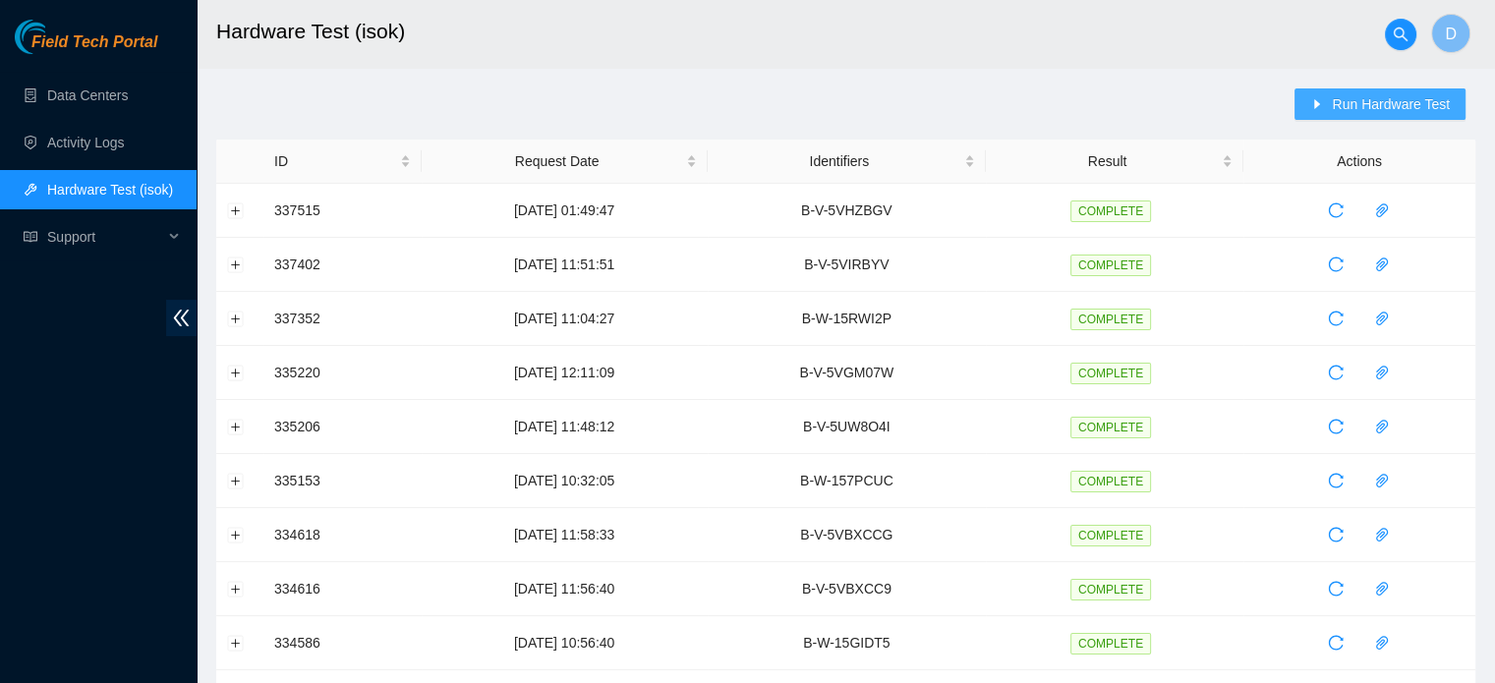
click at [764, 105] on span "Run Hardware Test" at bounding box center [1391, 104] width 118 height 22
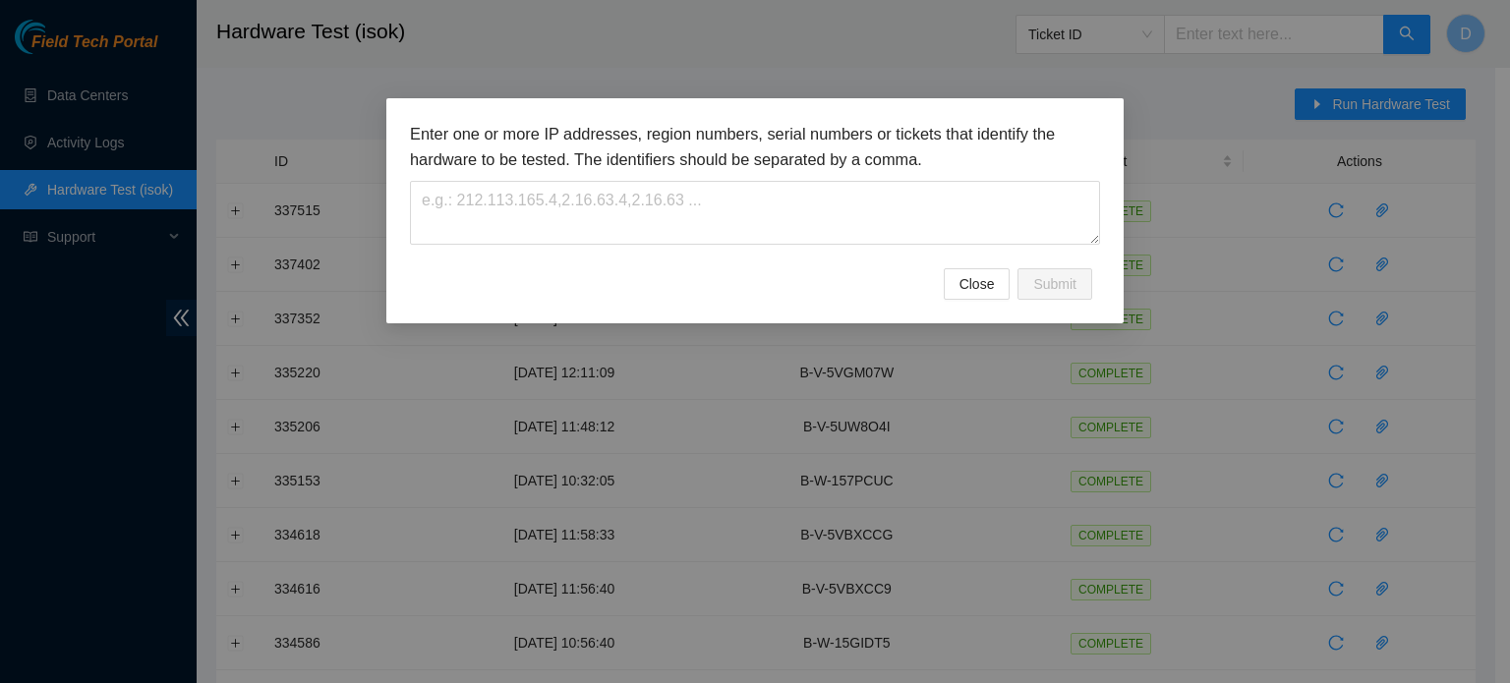
click at [661, 169] on h3 "Enter one or more IP addresses, region numbers, serial numbers or tickets that …" at bounding box center [755, 147] width 690 height 50
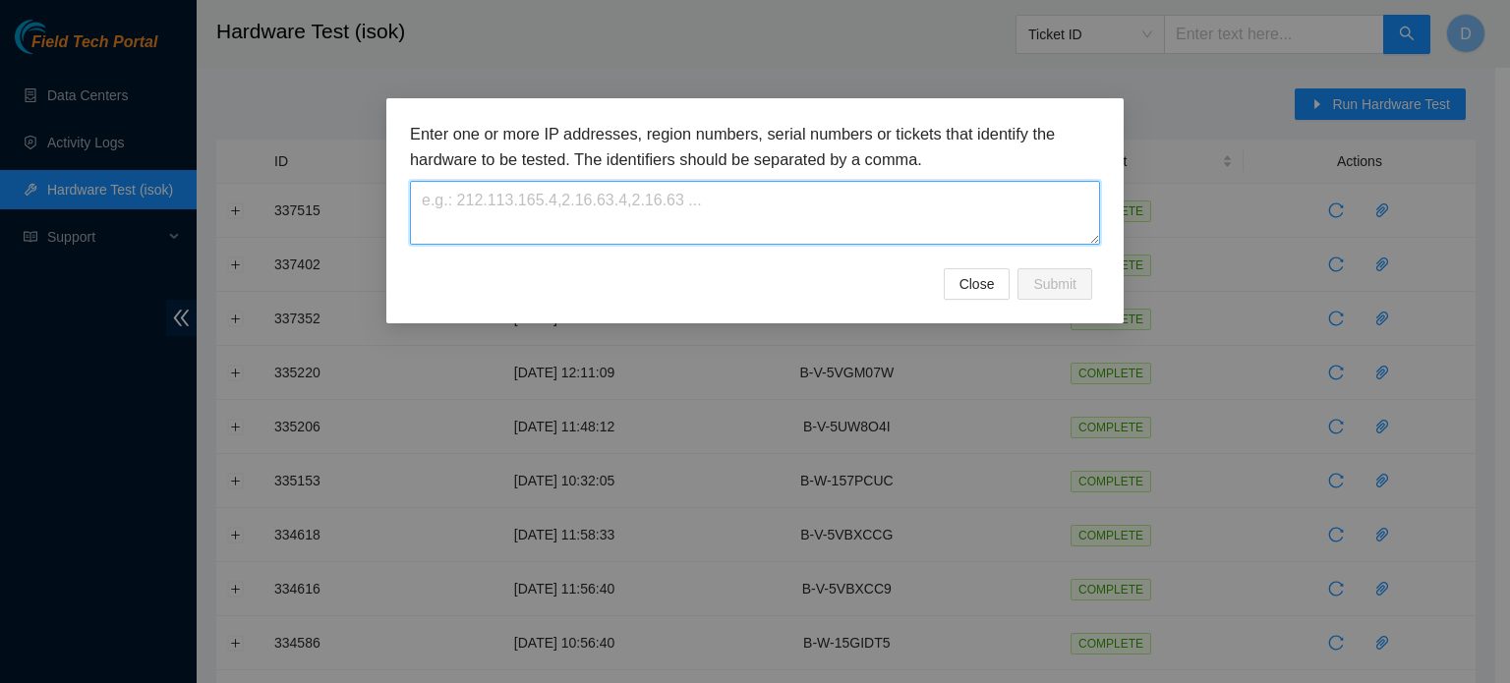
click at [514, 223] on textarea at bounding box center [755, 213] width 690 height 64
paste textarea "B-V-5VBXCC2"
type textarea "B-V-5VBXCC2"
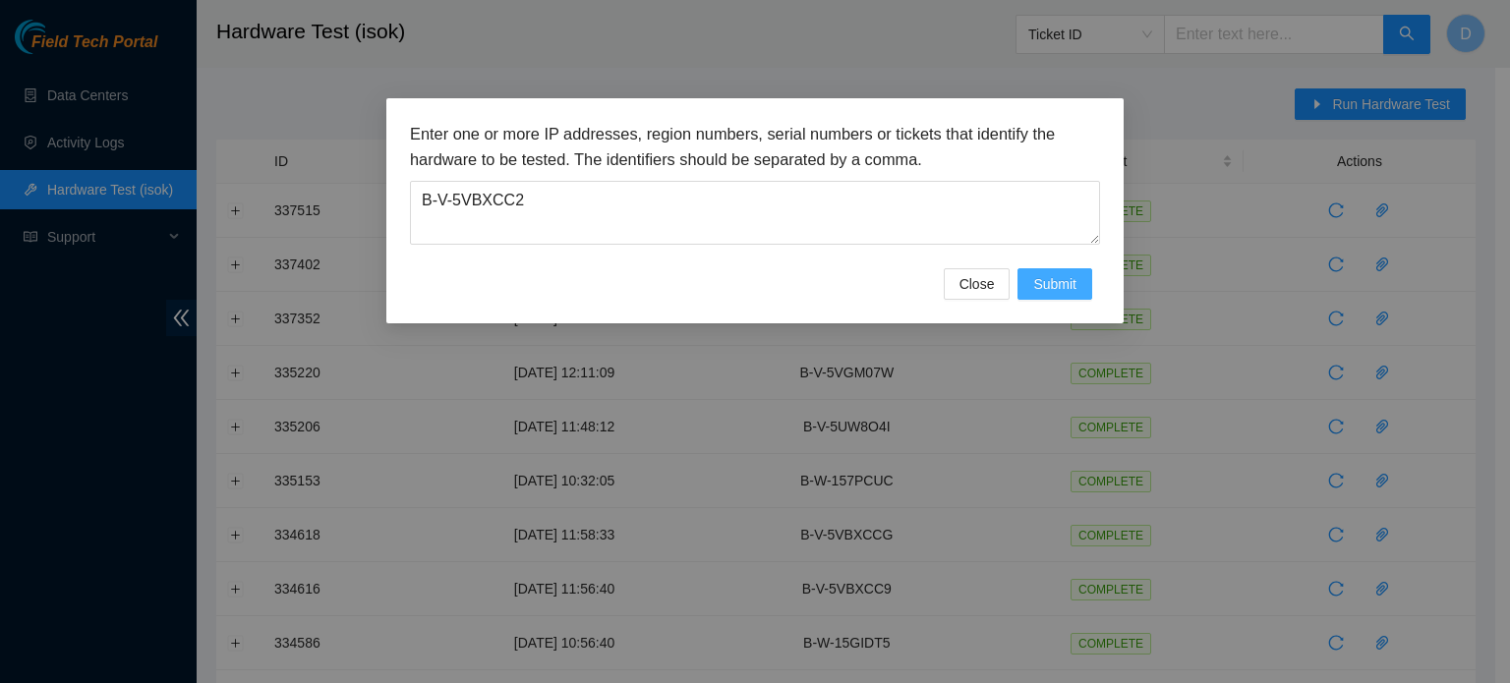
click at [764, 280] on span "Submit" at bounding box center [1054, 284] width 43 height 22
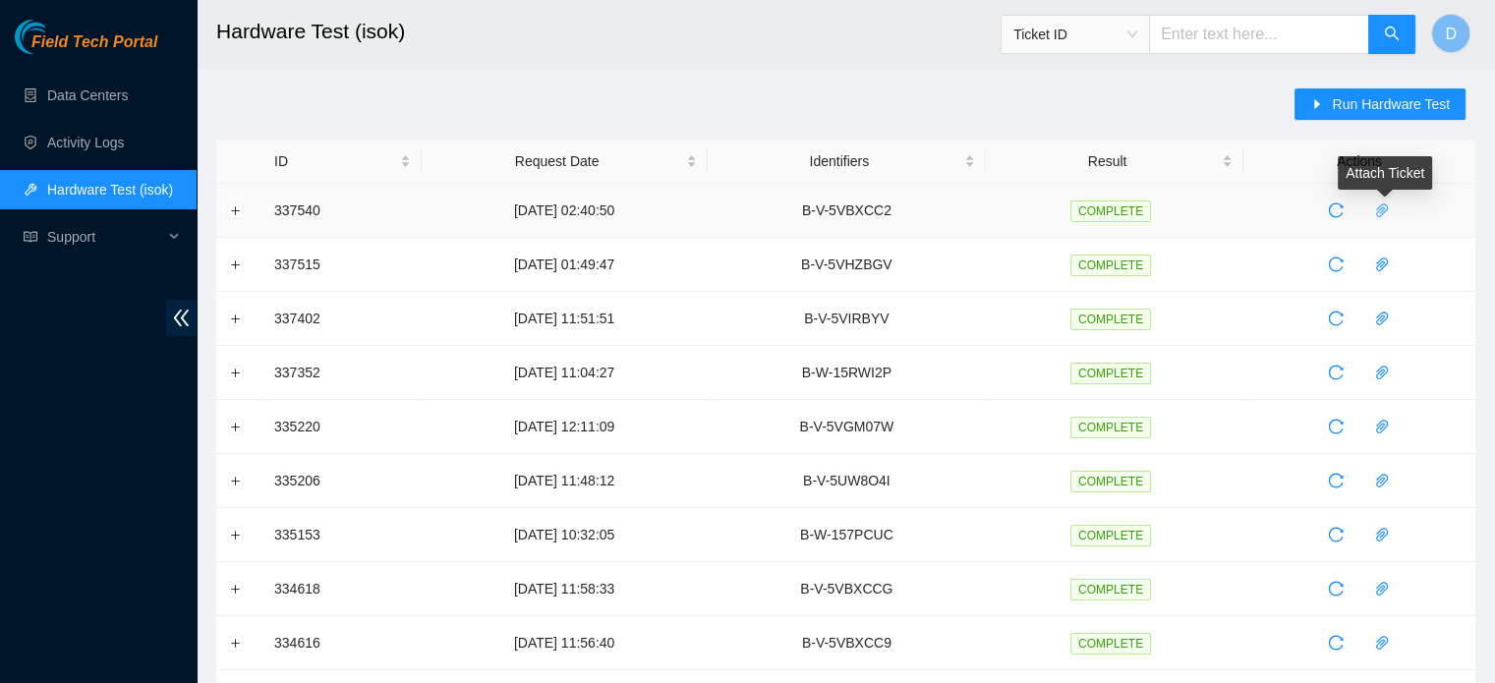
click at [764, 219] on button "button" at bounding box center [1382, 210] width 31 height 31
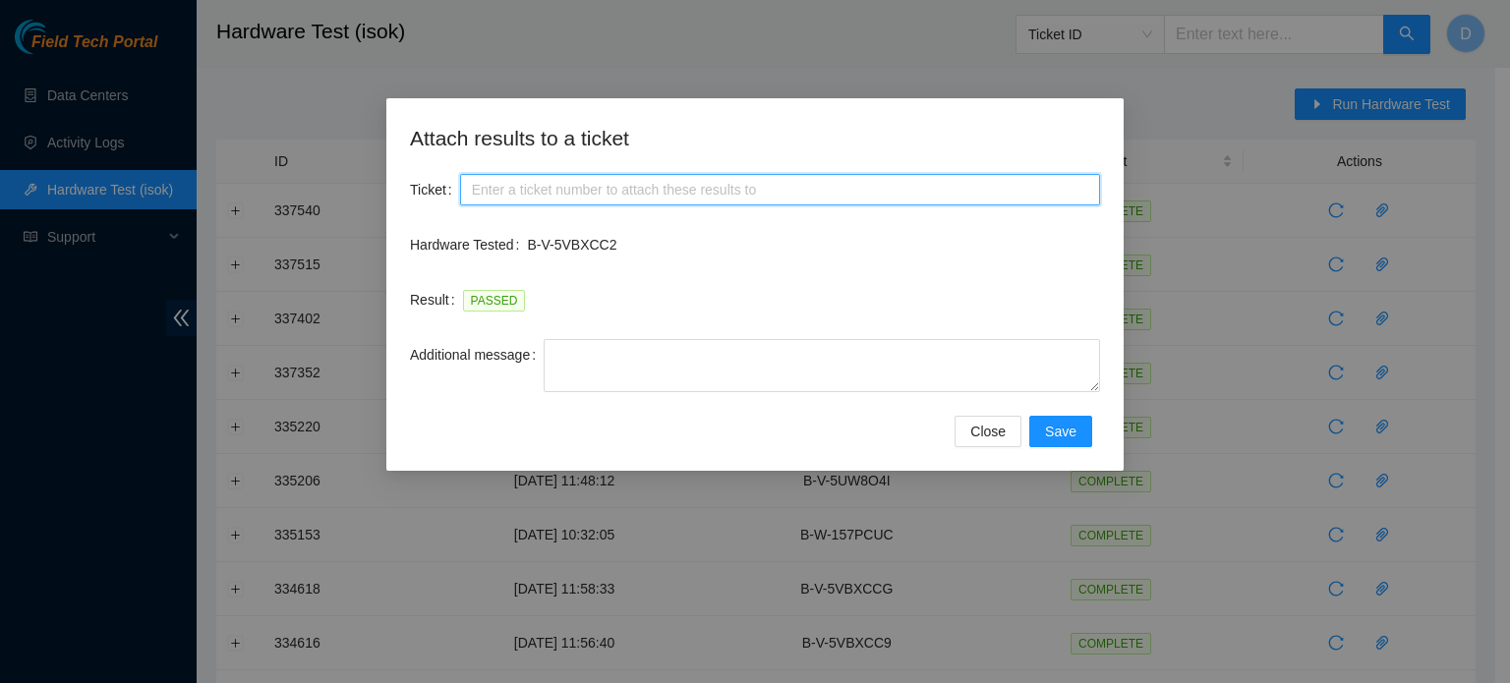
click at [511, 199] on input "Ticket" at bounding box center [780, 189] width 640 height 31
paste input "B-V-5VBXCC2"
type input "B-V-5VBXCC2"
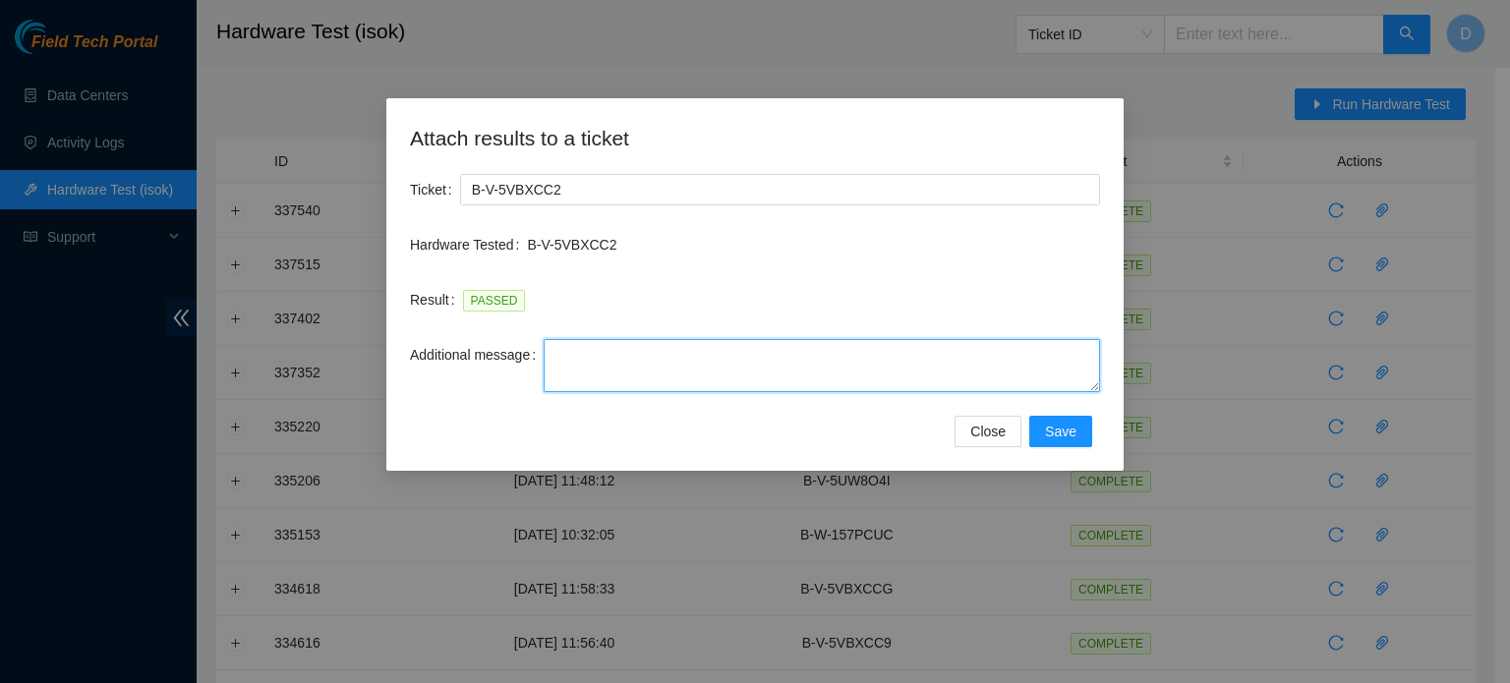
click at [689, 351] on textarea "Additional message" at bounding box center [822, 365] width 556 height 53
paste textarea "-Safely powered down machine -Power on/rebooted machine -Rescued server with ve…"
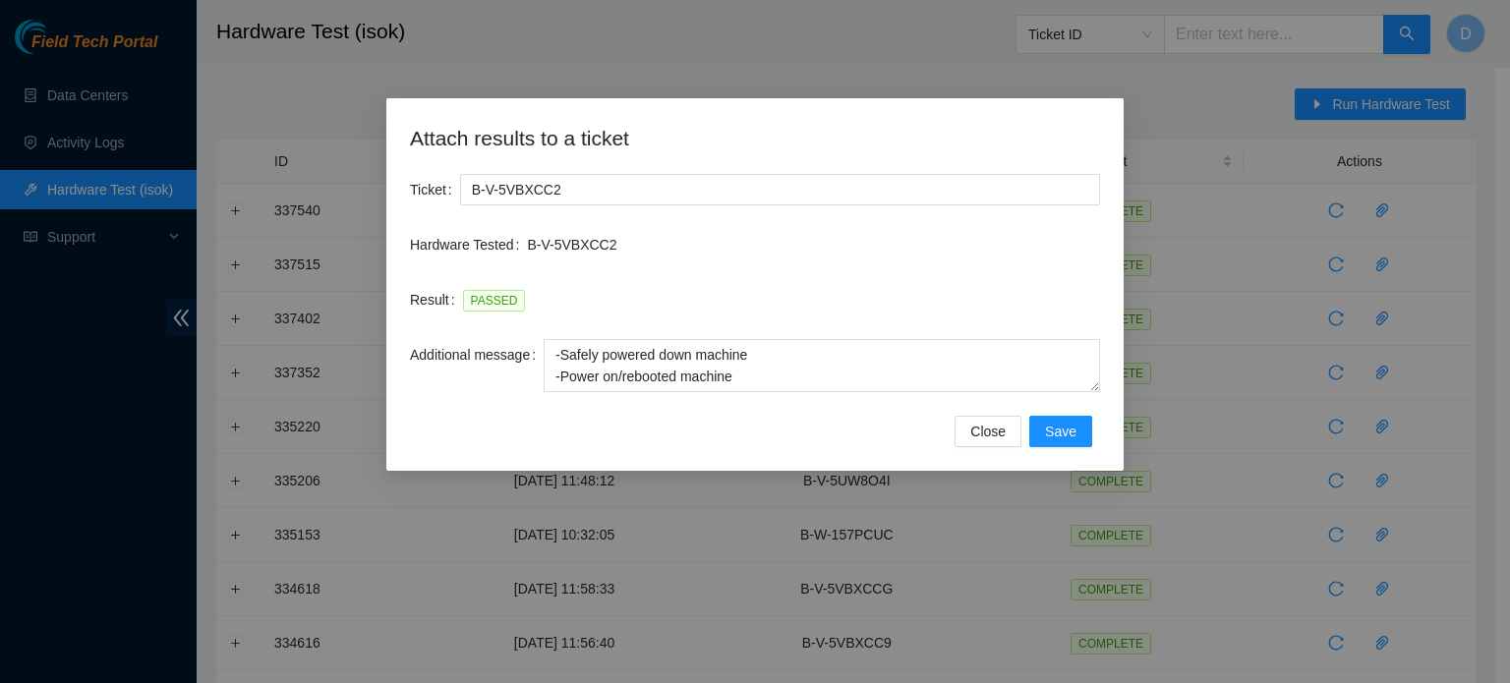
click at [741, 394] on div "Additional message -Safely powered down machine -Power on/rebooted machine -Res…" at bounding box center [755, 377] width 690 height 77
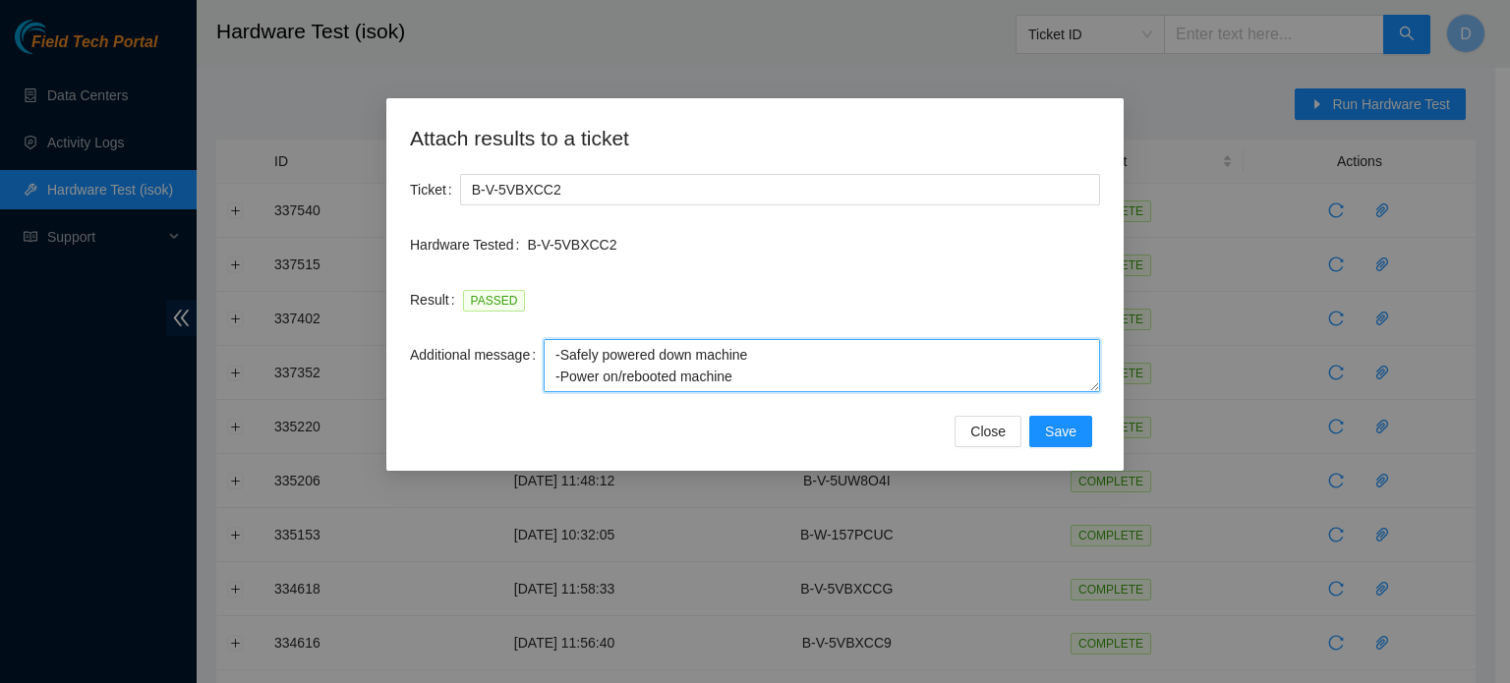
click at [764, 353] on textarea "-Safely powered down machine -Power on/rebooted machine -Rescued server with ve…" at bounding box center [822, 365] width 556 height 53
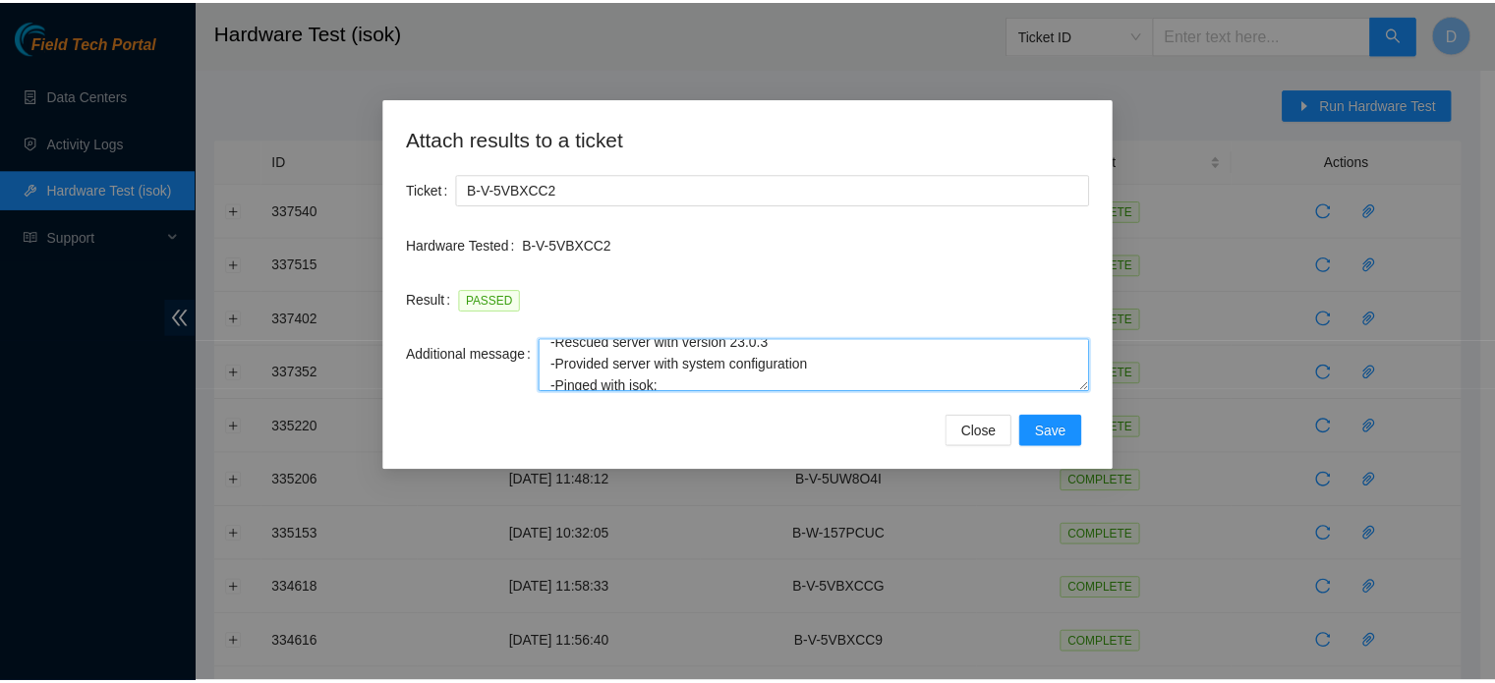
scroll to position [108, 0]
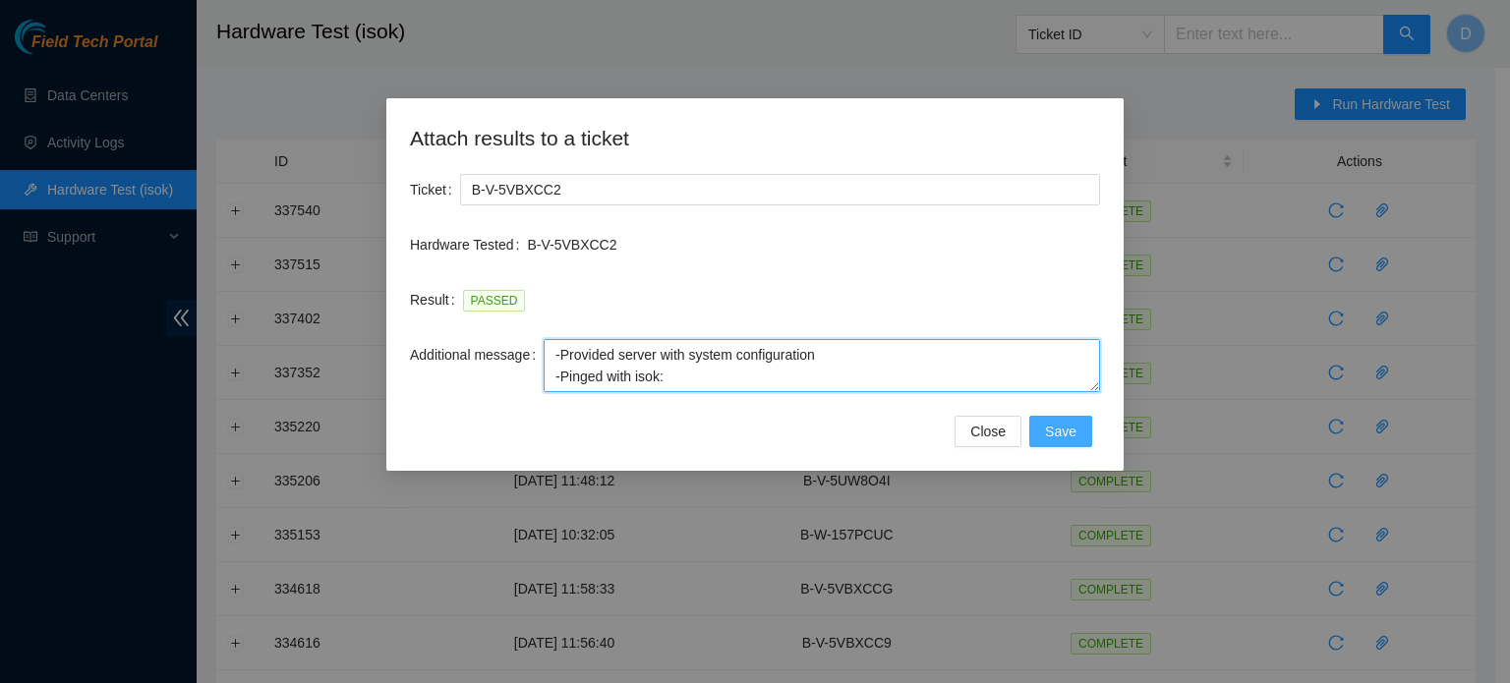
type textarea "-Safely powered down machine -Reseated all drives -Power on/rebooted machine -R…"
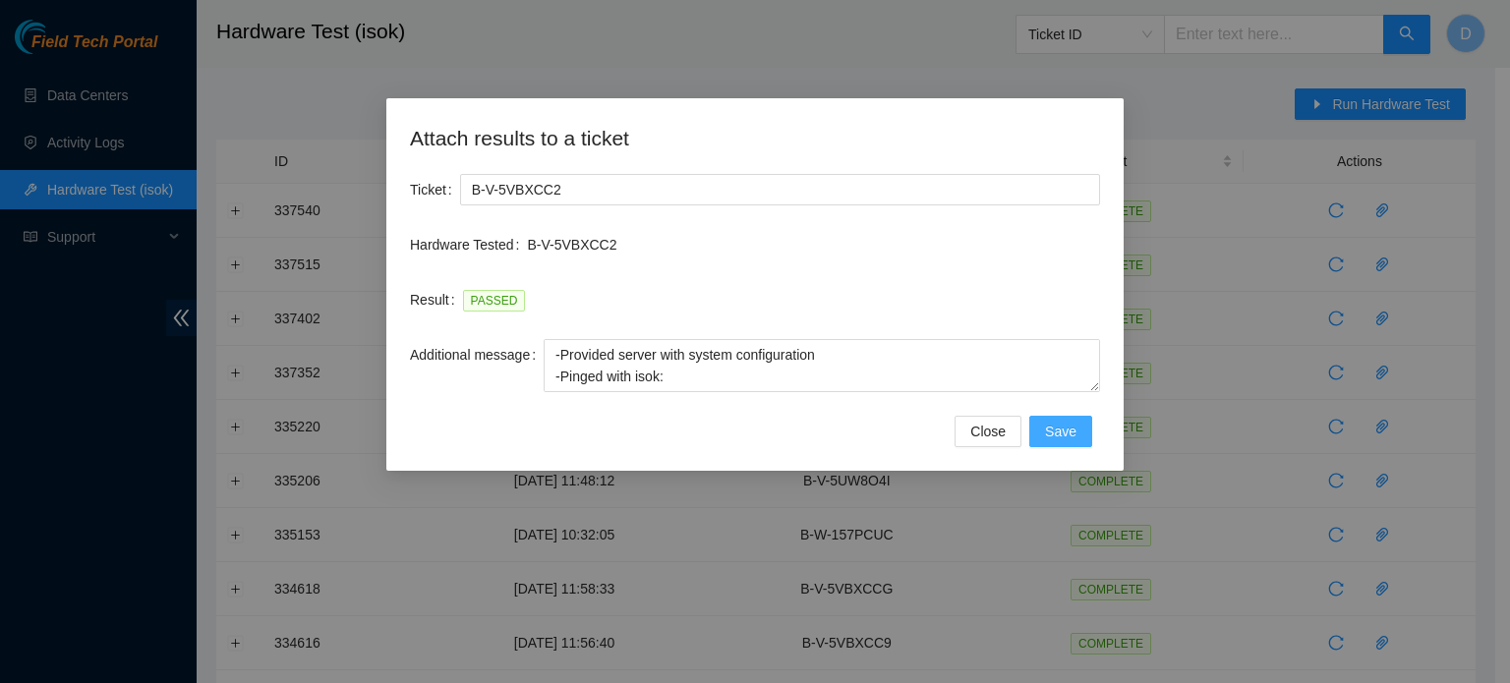
click at [764, 439] on span "Save" at bounding box center [1060, 432] width 31 height 22
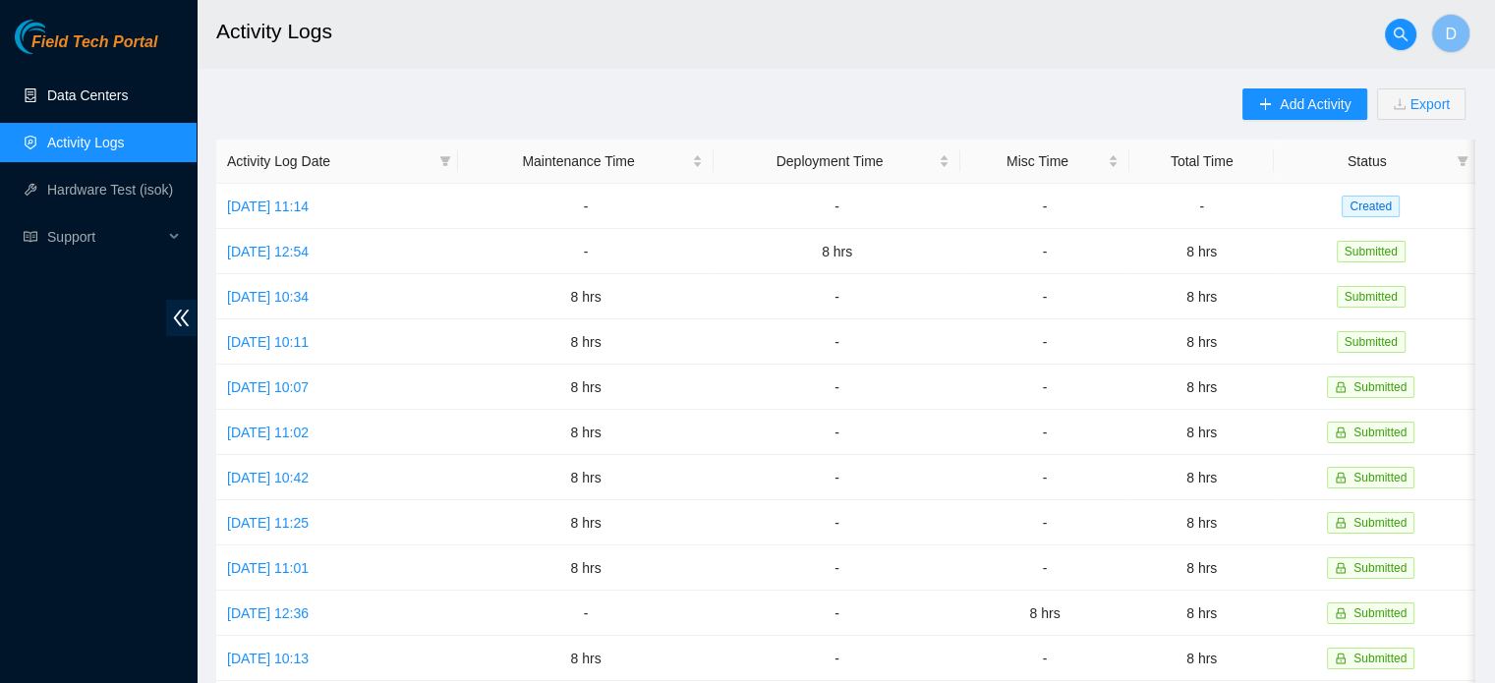
click at [114, 97] on link "Data Centers" at bounding box center [87, 95] width 81 height 16
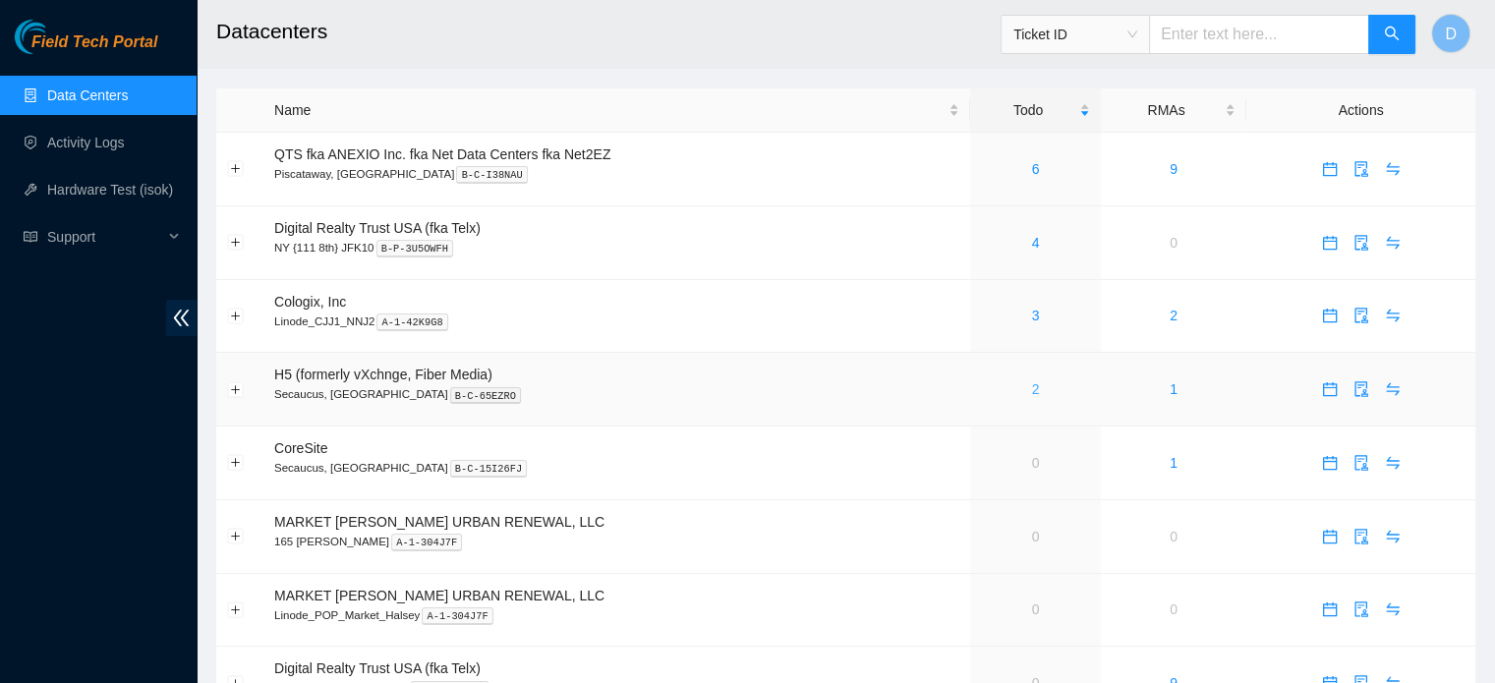
click at [749, 393] on link "2" at bounding box center [1036, 389] width 8 height 16
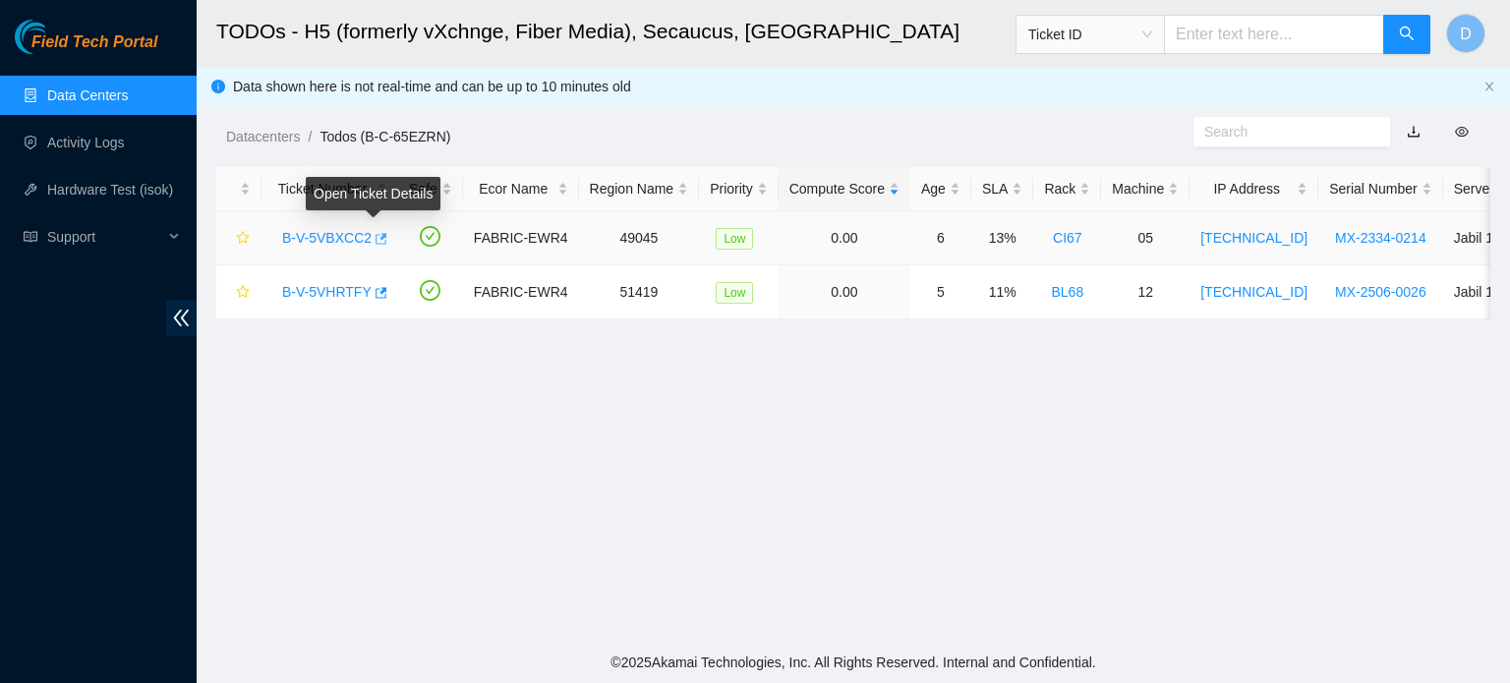
click at [377, 242] on icon "button" at bounding box center [380, 239] width 14 height 14
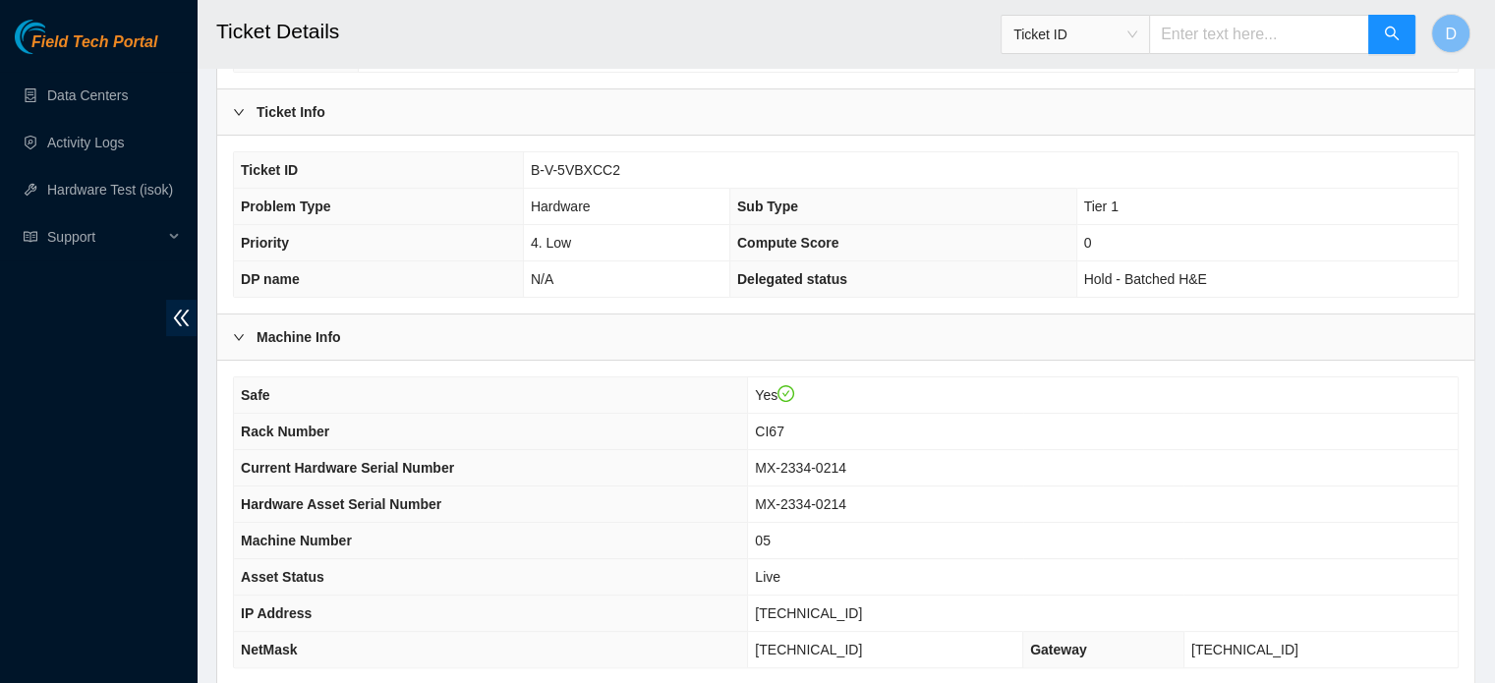
scroll to position [590, 0]
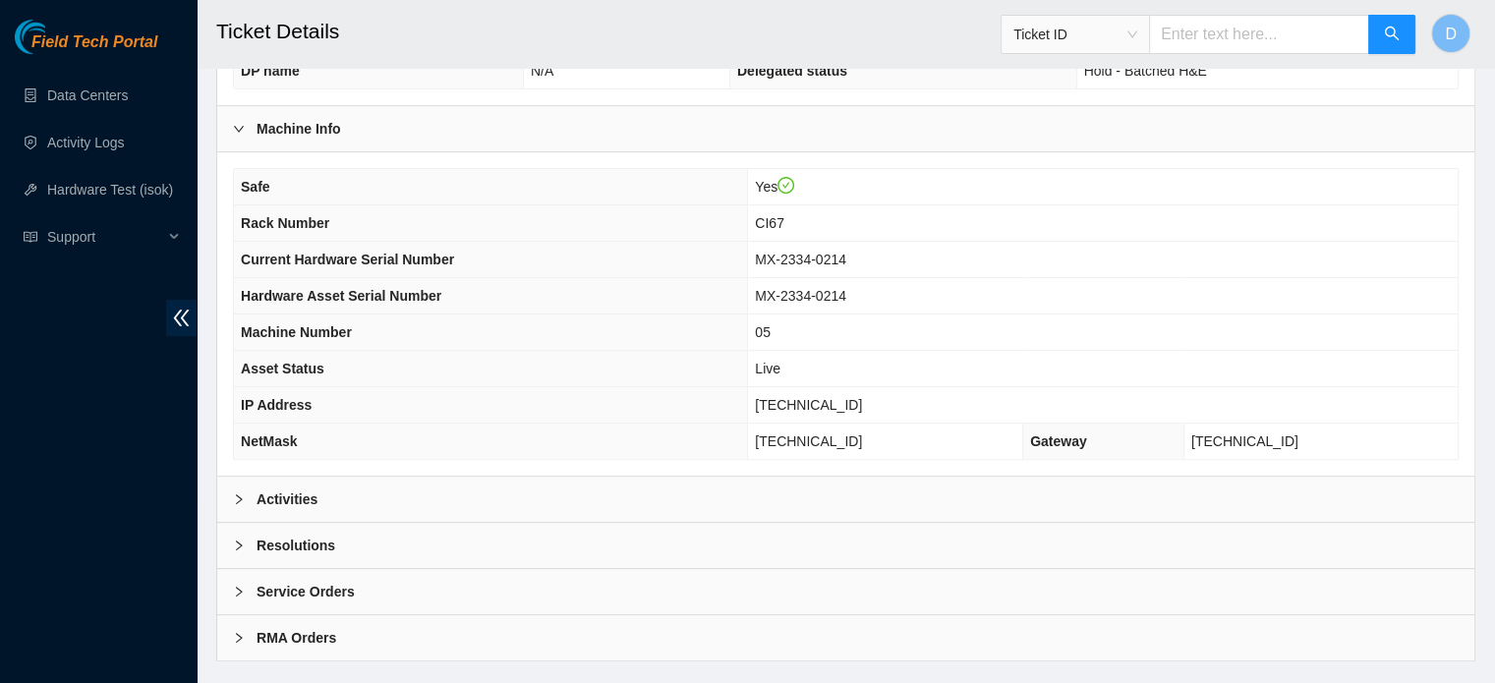
click at [413, 483] on div "Activities" at bounding box center [845, 499] width 1257 height 45
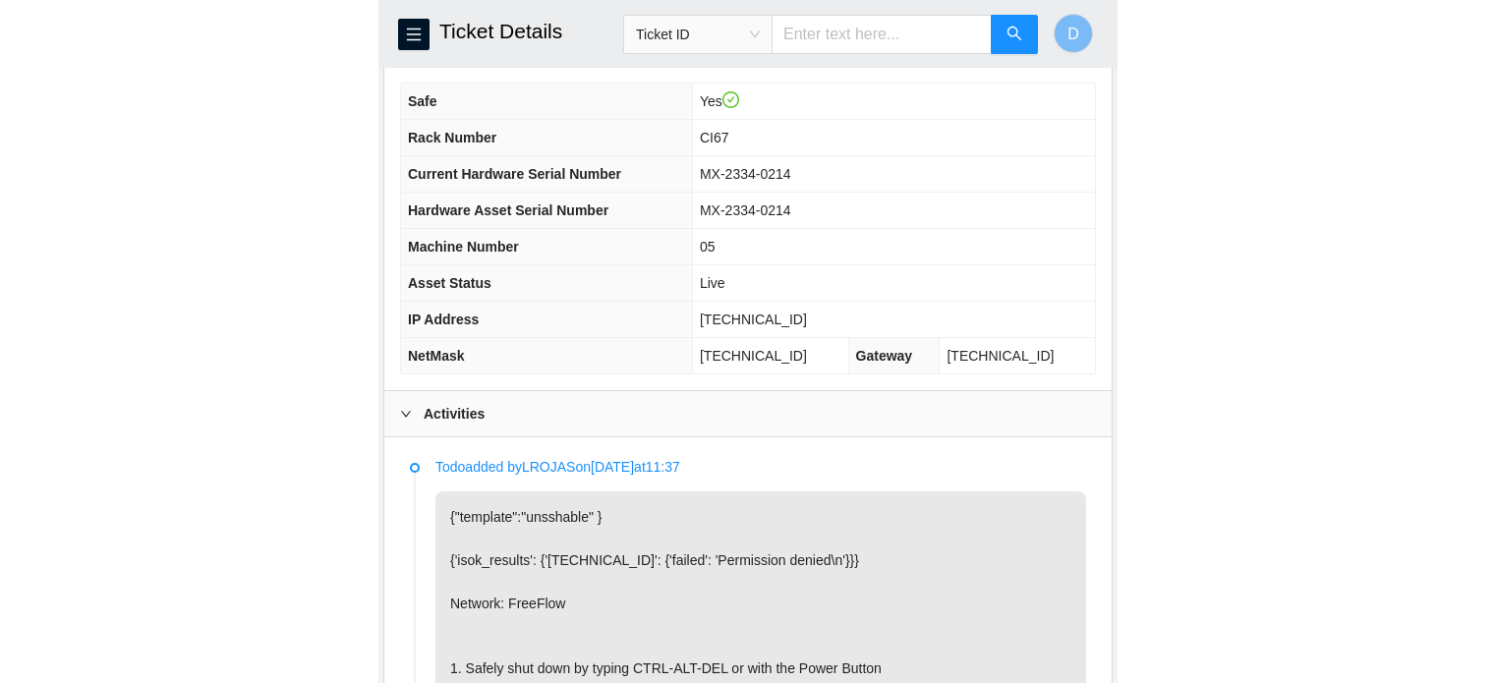
scroll to position [720, 0]
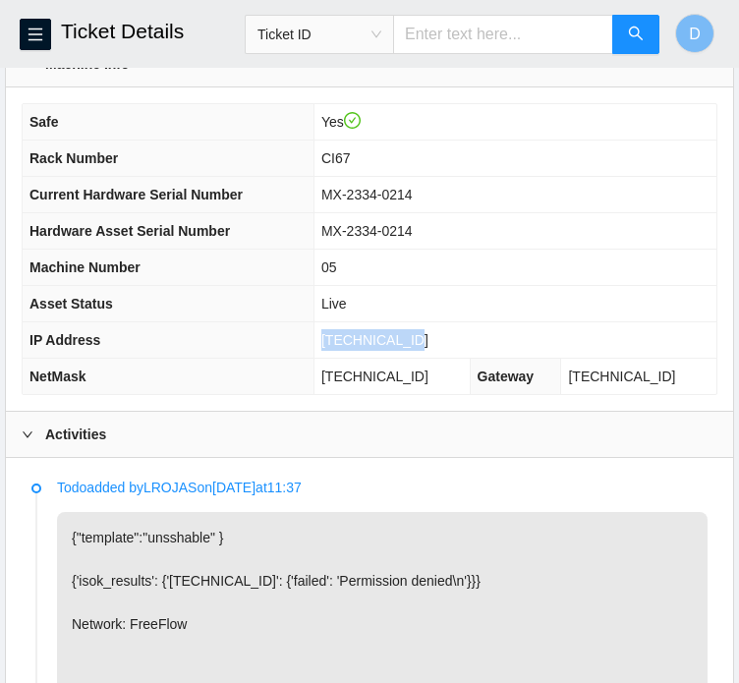
drag, startPoint x: 342, startPoint y: 361, endPoint x: 433, endPoint y: 367, distance: 90.6
click at [433, 359] on td "[TECHNICAL_ID]" at bounding box center [515, 340] width 403 height 36
copy span "[TECHNICAL_ID]"
drag, startPoint x: 343, startPoint y: 392, endPoint x: 464, endPoint y: 389, distance: 121.0
click at [464, 389] on td "[TECHNICAL_ID]" at bounding box center [392, 377] width 156 height 36
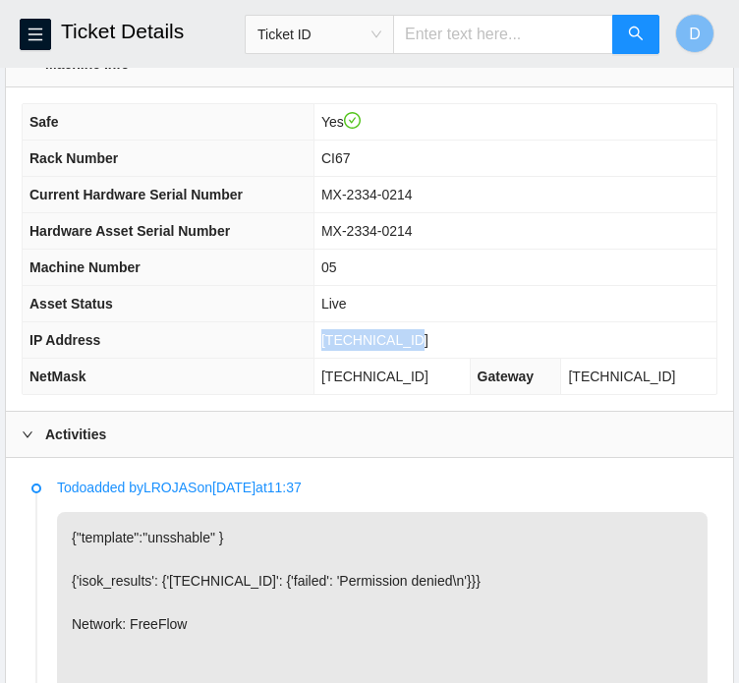
copy span "[TECHNICAL_ID]"
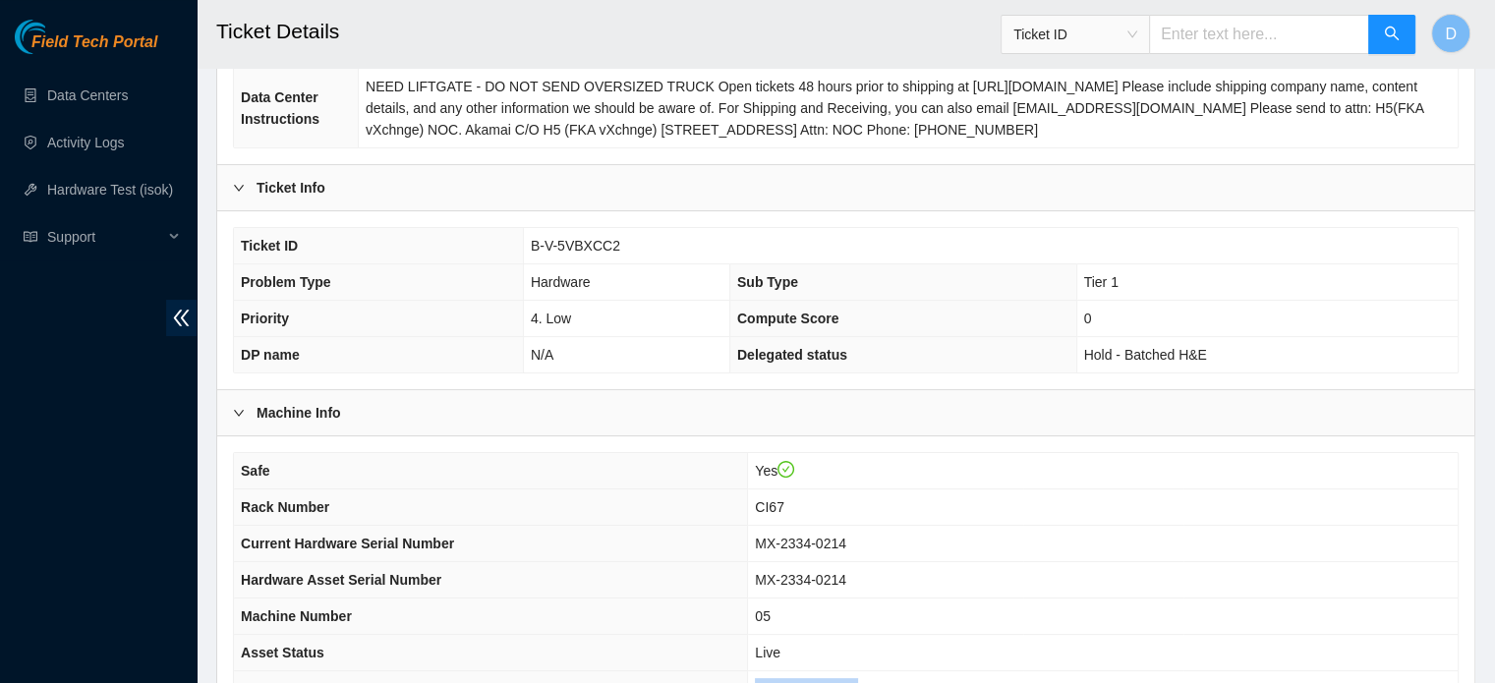
scroll to position [305, 0]
drag, startPoint x: 528, startPoint y: 239, endPoint x: 652, endPoint y: 251, distance: 124.4
click at [652, 251] on td "B-V-5VBXCC2" at bounding box center [990, 247] width 935 height 36
copy span "B-V-5VBXCC2"
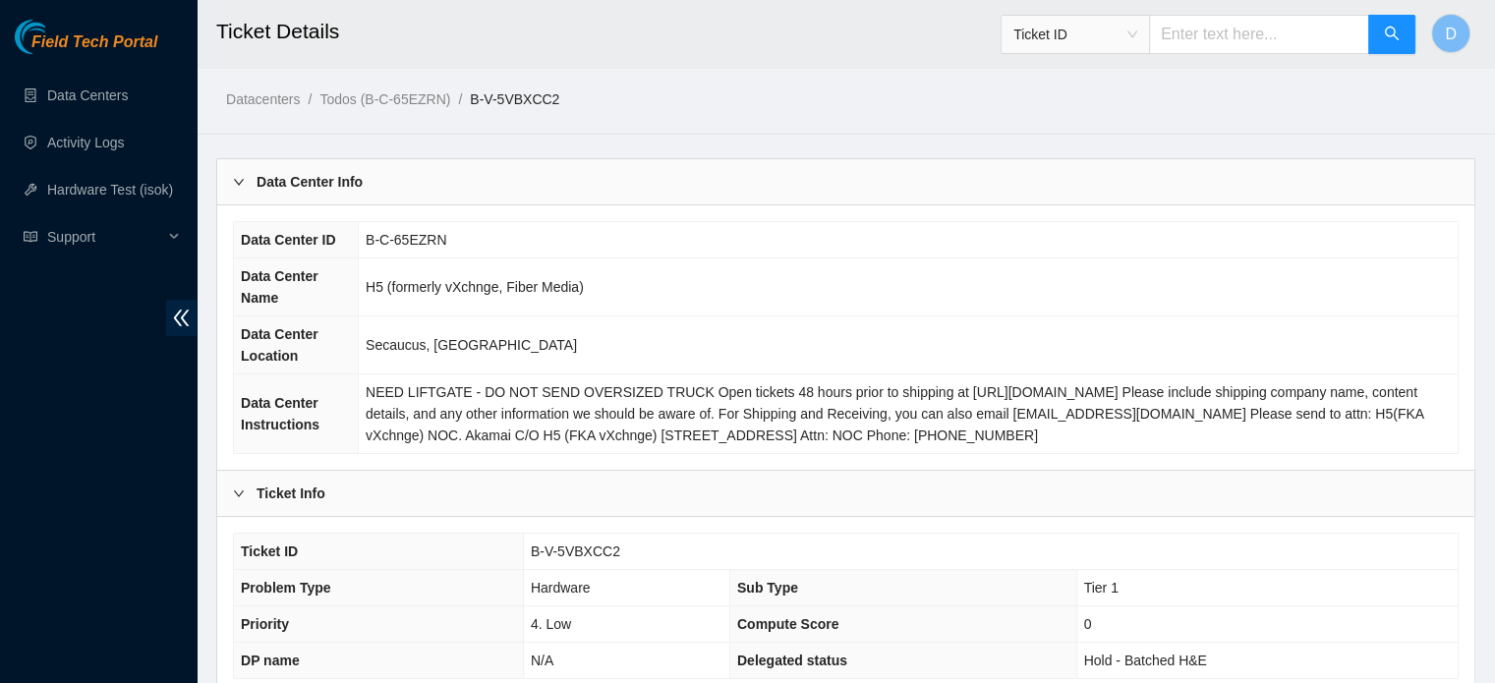
scroll to position [622, 0]
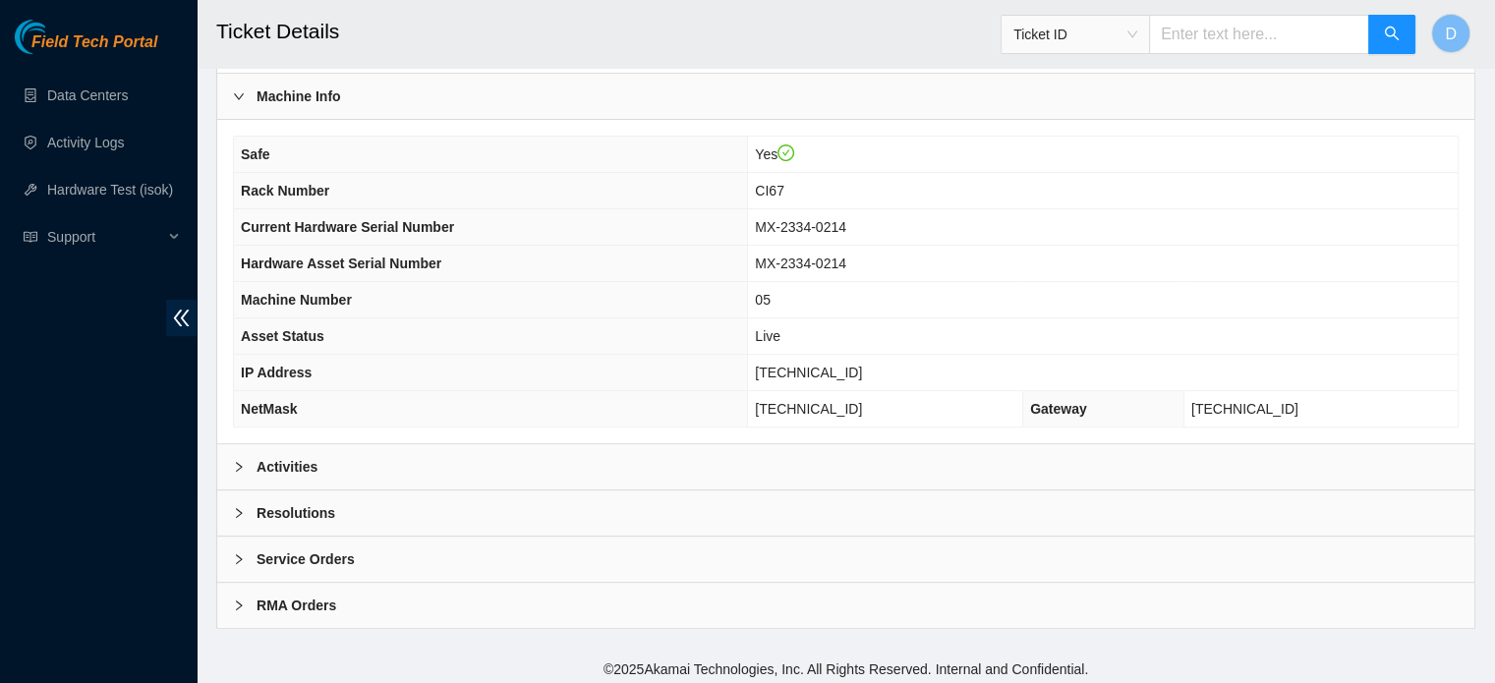
click at [352, 500] on div "Resolutions" at bounding box center [845, 513] width 1257 height 45
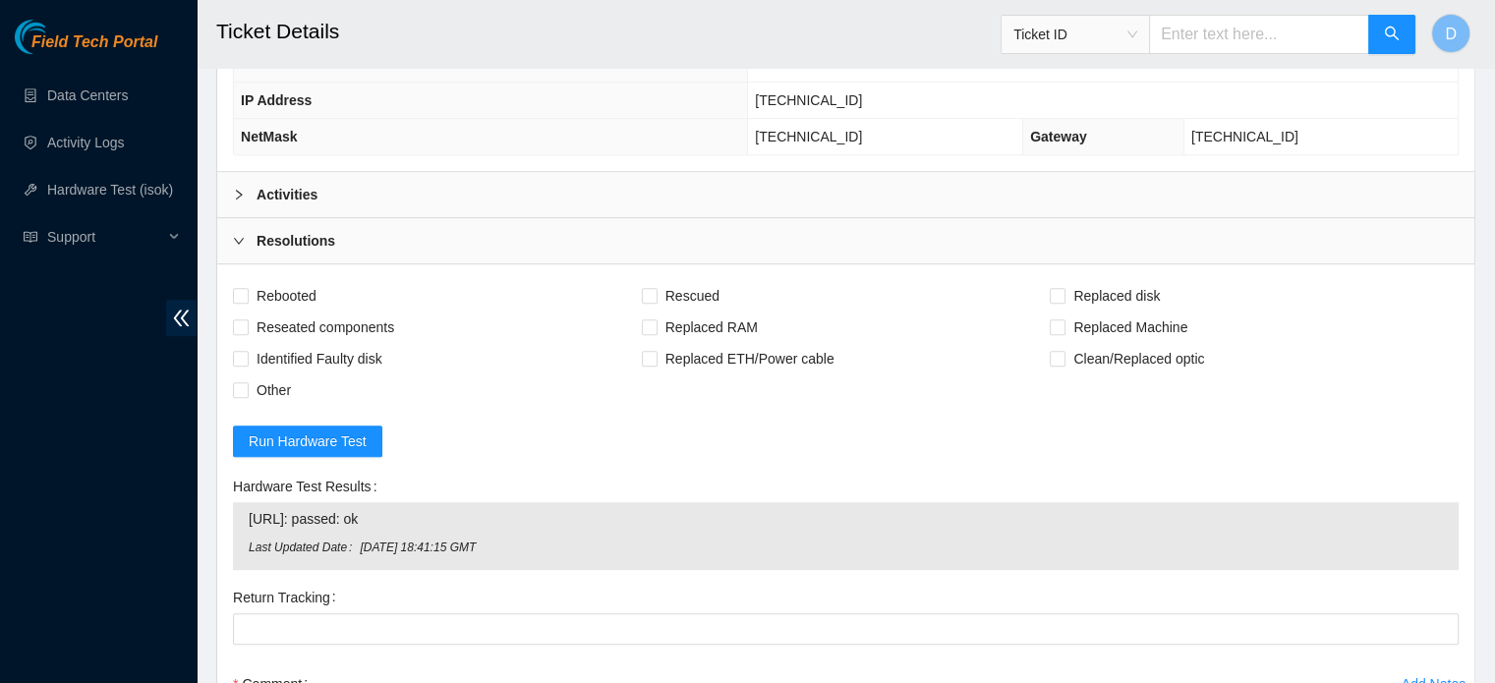
scroll to position [894, 0]
click at [265, 302] on span "Rebooted" at bounding box center [287, 296] width 76 height 31
click at [247, 302] on input "Rebooted" at bounding box center [240, 296] width 14 height 14
checkbox input "true"
click at [702, 282] on span "Rescued" at bounding box center [693, 296] width 70 height 31
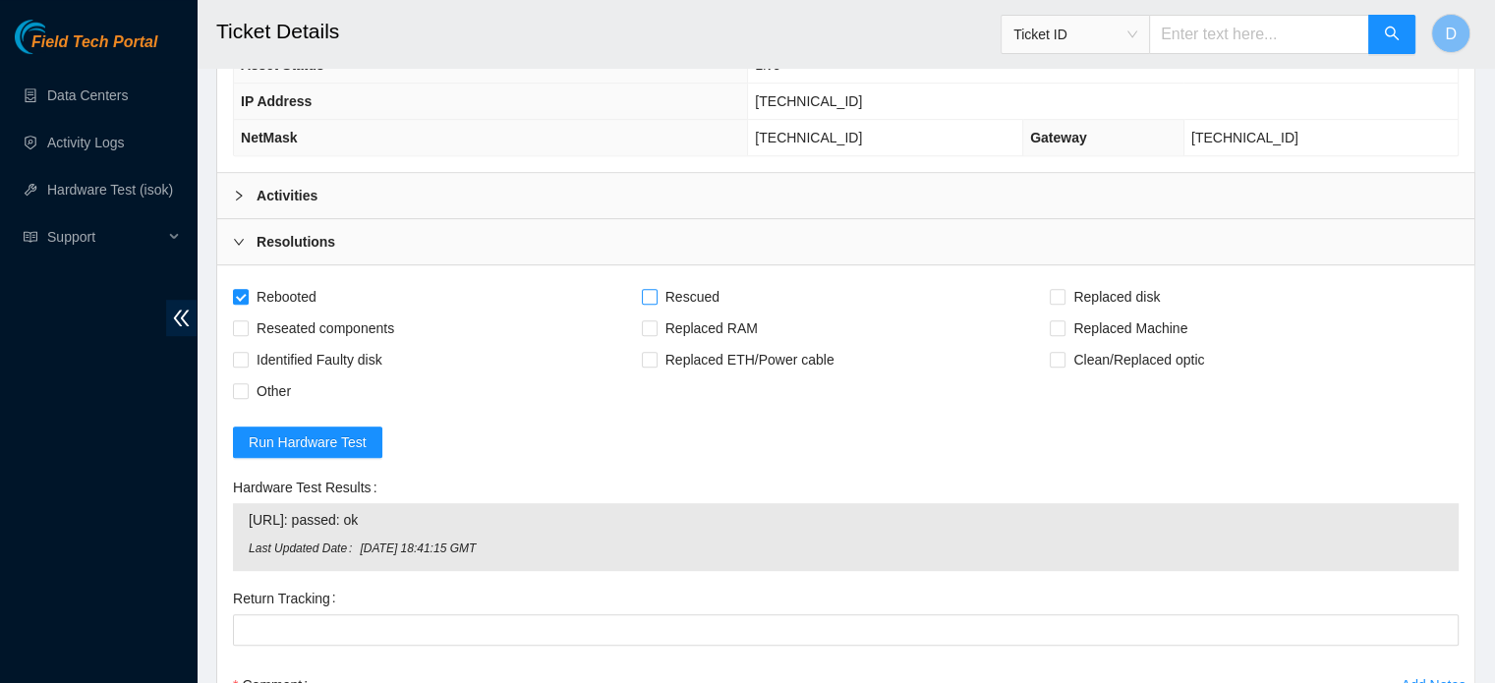
click at [656, 289] on input "Rescued" at bounding box center [649, 296] width 14 height 14
checkbox input "true"
click at [385, 316] on span "Reseated components" at bounding box center [325, 328] width 153 height 31
click at [247, 320] on input "Reseated components" at bounding box center [240, 327] width 14 height 14
checkbox input "true"
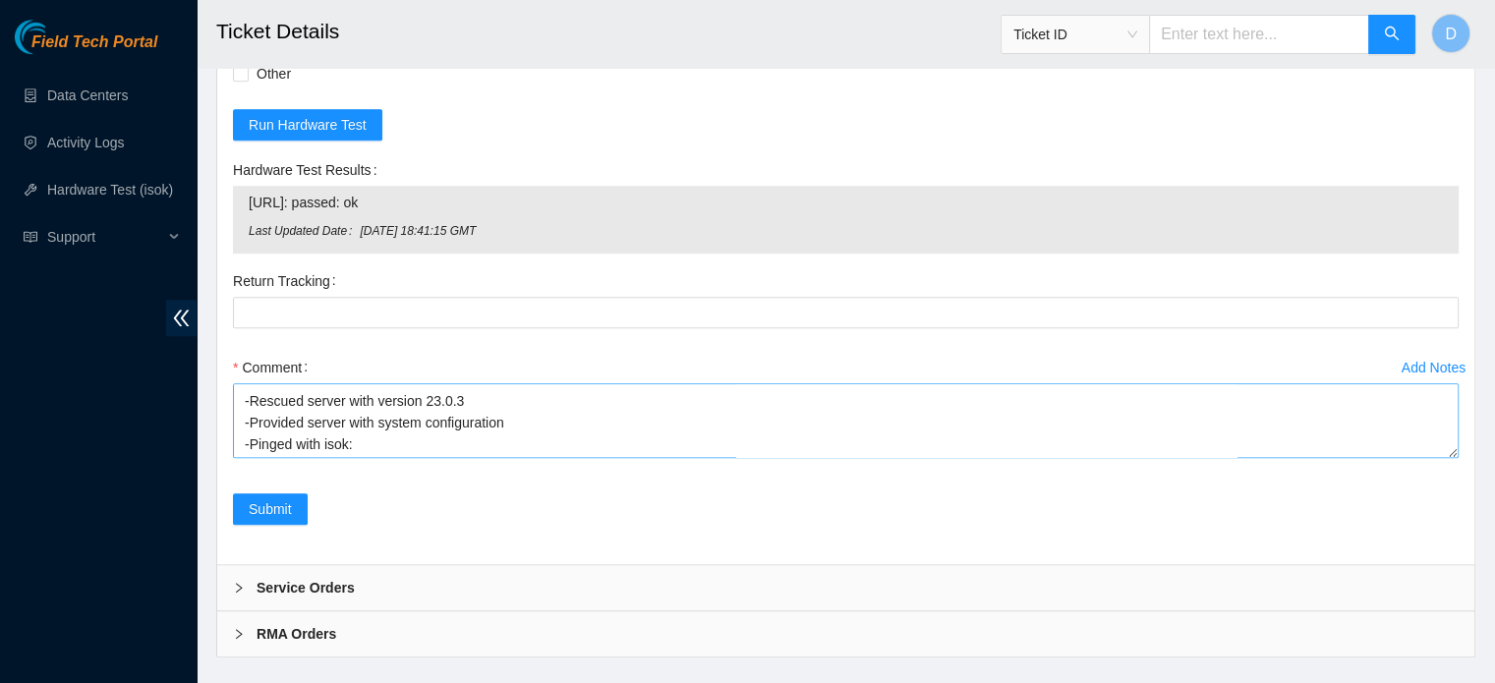
scroll to position [64, 0]
click at [263, 498] on span "Submit" at bounding box center [270, 509] width 43 height 22
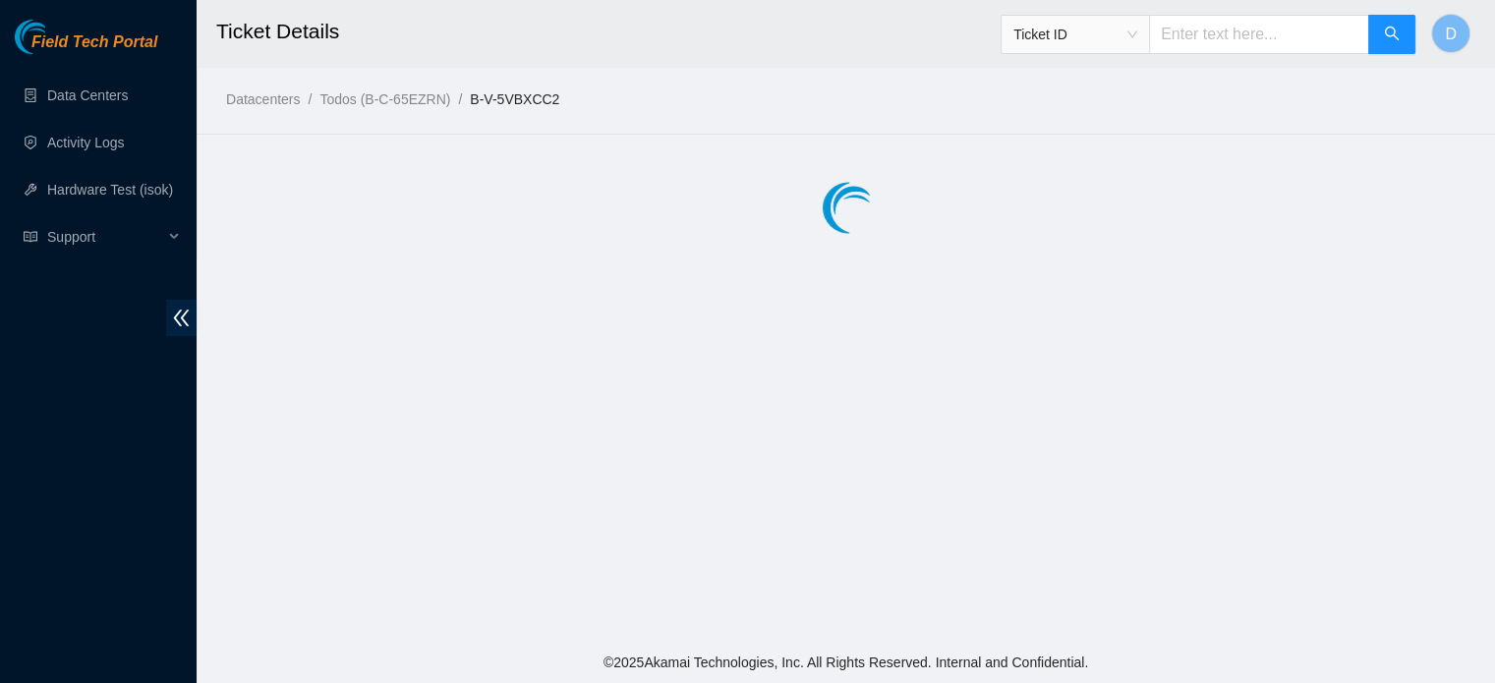
scroll to position [0, 0]
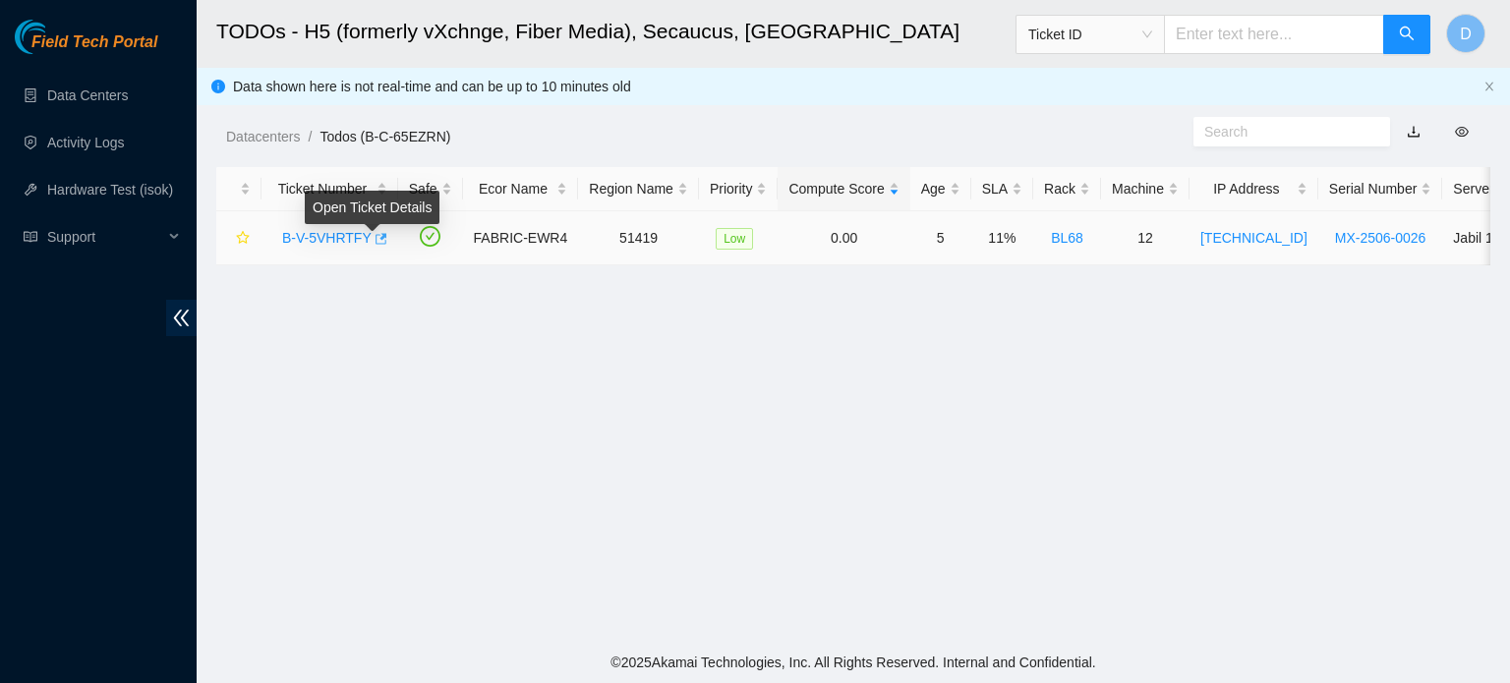
click at [376, 238] on icon "button" at bounding box center [382, 238] width 12 height 11
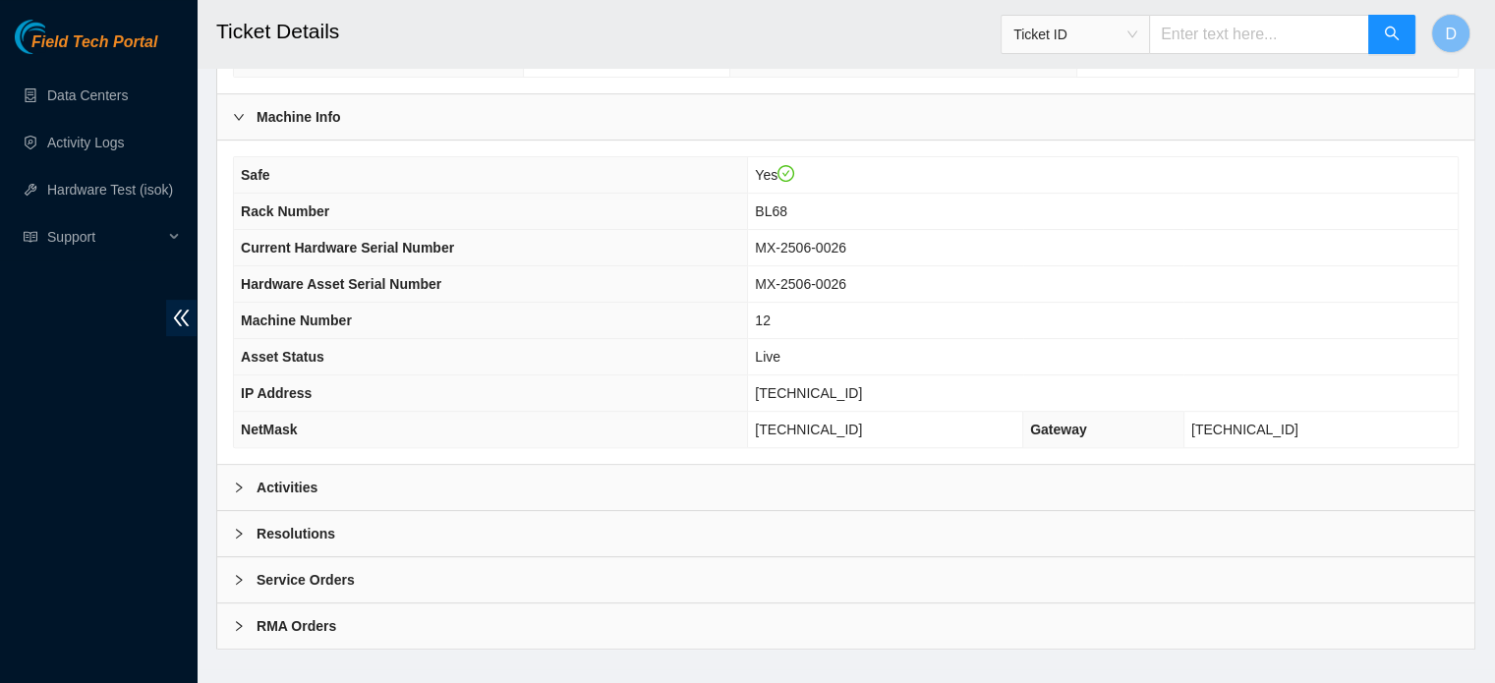
scroll to position [622, 0]
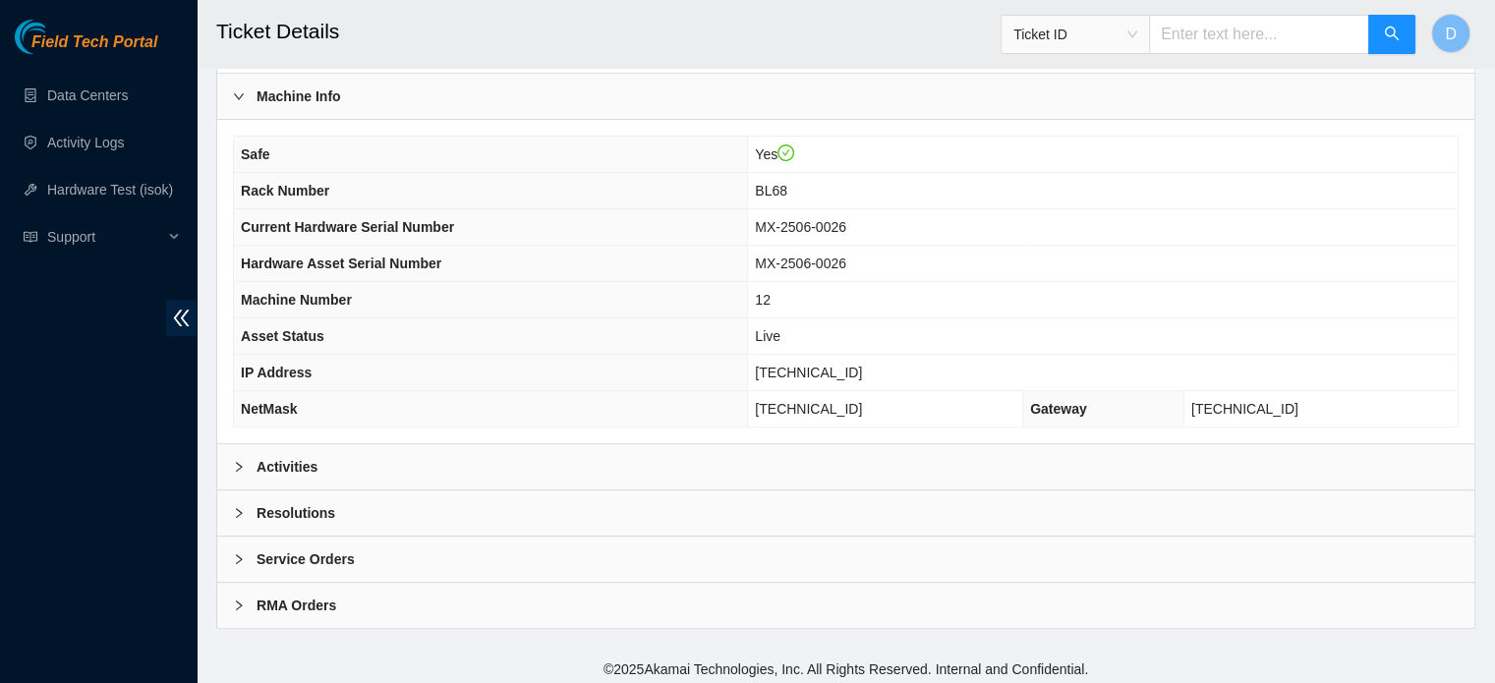
click at [376, 471] on div "Activities" at bounding box center [845, 466] width 1257 height 45
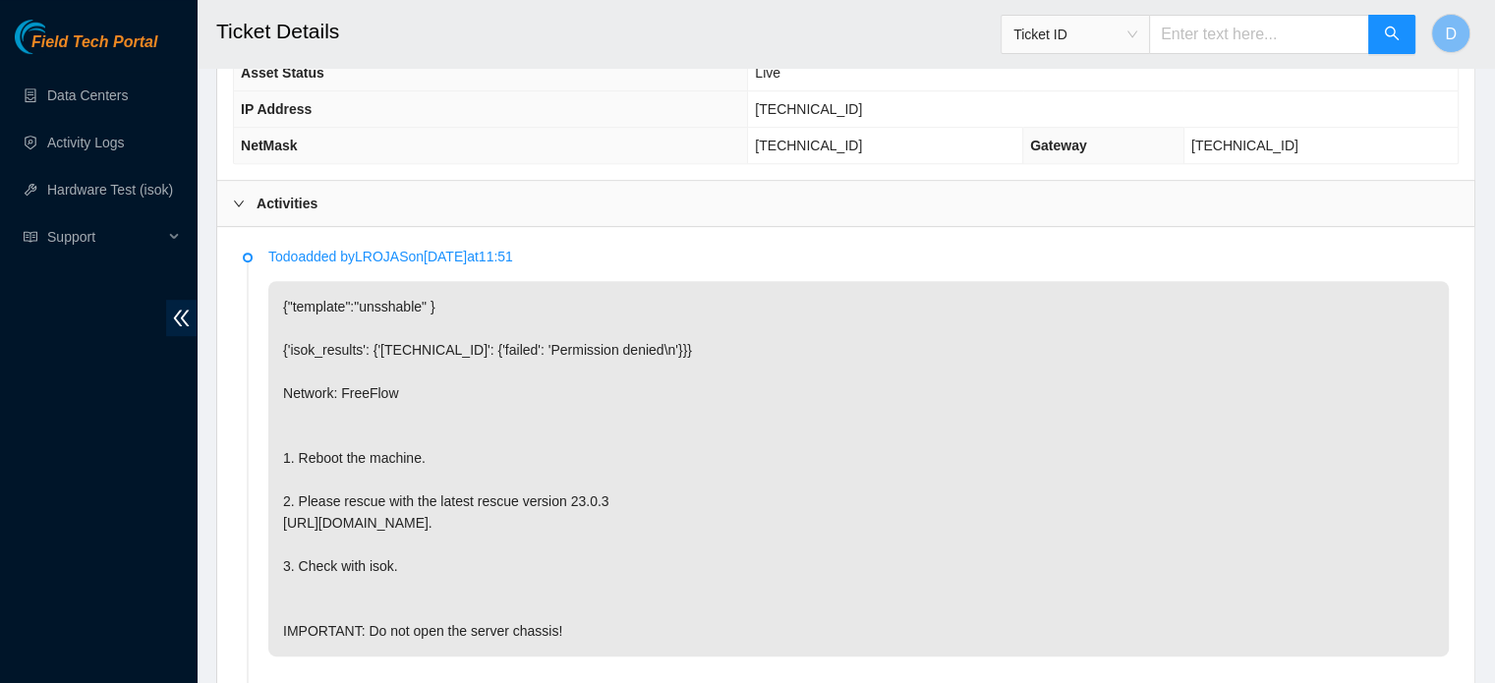
scroll to position [1101, 0]
